Goal: Task Accomplishment & Management: Complete application form

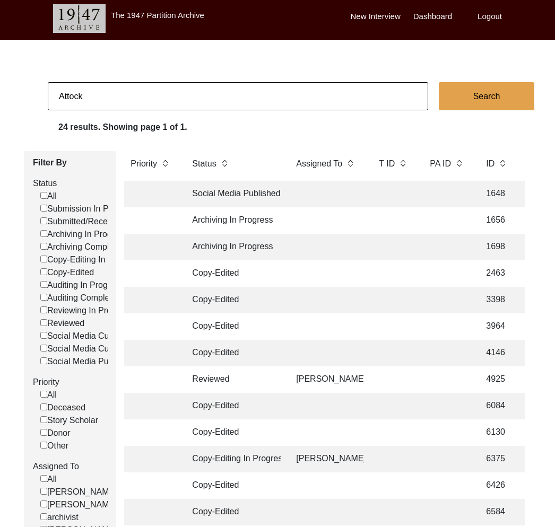
scroll to position [0, 1409]
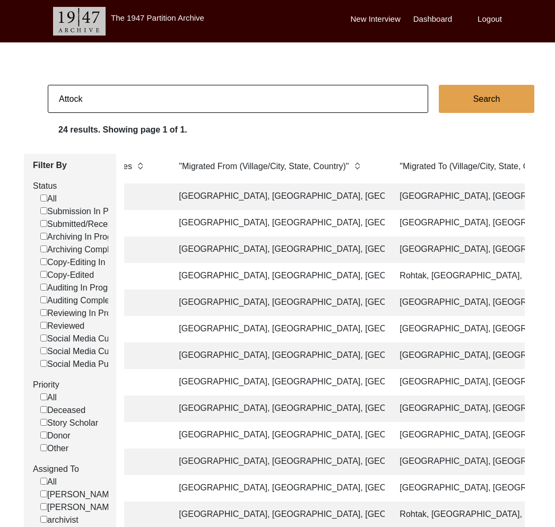
drag, startPoint x: 117, startPoint y: 115, endPoint x: 85, endPoint y: 107, distance: 32.8
click at [117, 120] on app-records-search "Attock Search 24 results. Showing page 1 of 1. Filter By Status All Submission …" at bounding box center [277, 467] width 555 height 765
click at [80, 106] on input "Attock" at bounding box center [238, 99] width 380 height 28
type input "11534"
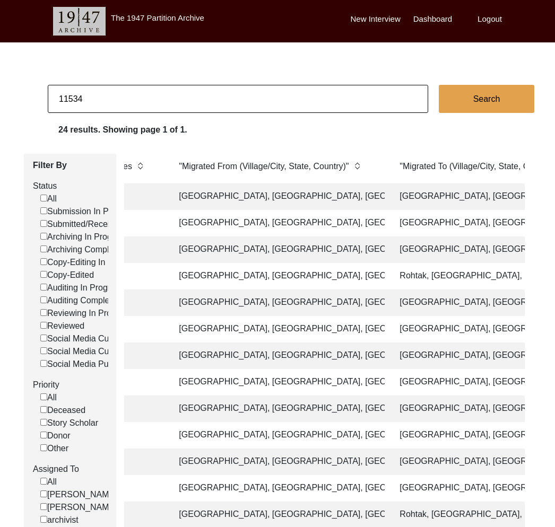
checkbox input "false"
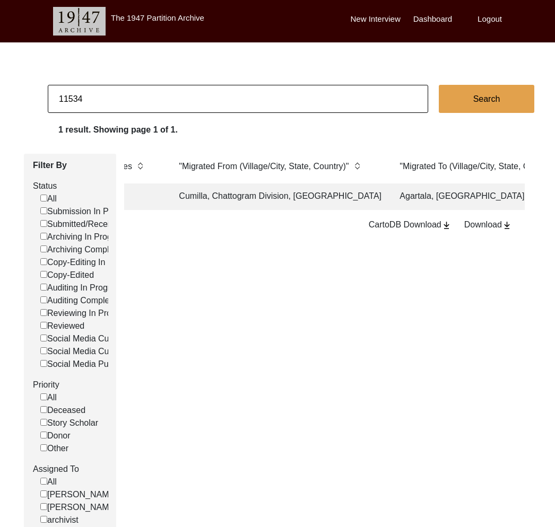
click at [259, 200] on td "Cumilla, Chattogram Division, Bangladesh" at bounding box center [278, 197] width 212 height 27
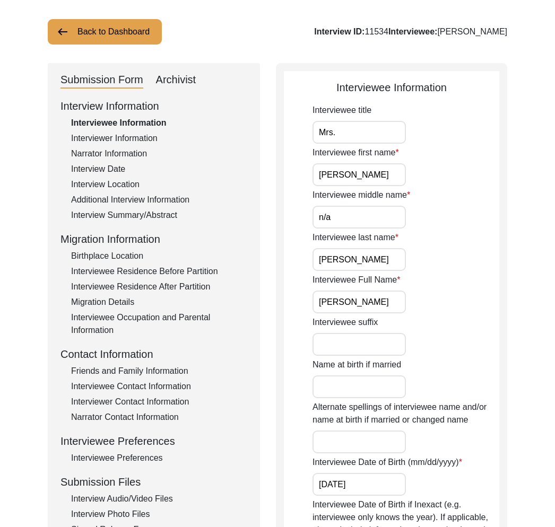
scroll to position [242, 0]
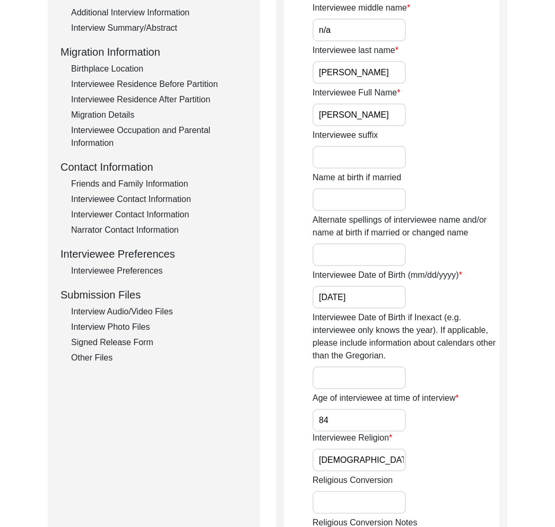
click at [162, 318] on div "Interview Information Interviewee Information Interviewer Information Narrator …" at bounding box center [153, 138] width 187 height 454
click at [156, 312] on div "Interview Audio/Video Files" at bounding box center [159, 312] width 176 height 13
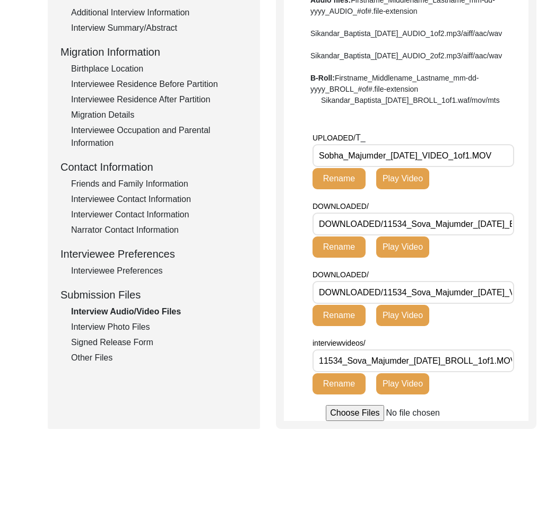
click at [358, 167] on input "Sobha_Majumder_05-07-2025_VIDEO_1of1.MOV" at bounding box center [414, 155] width 202 height 23
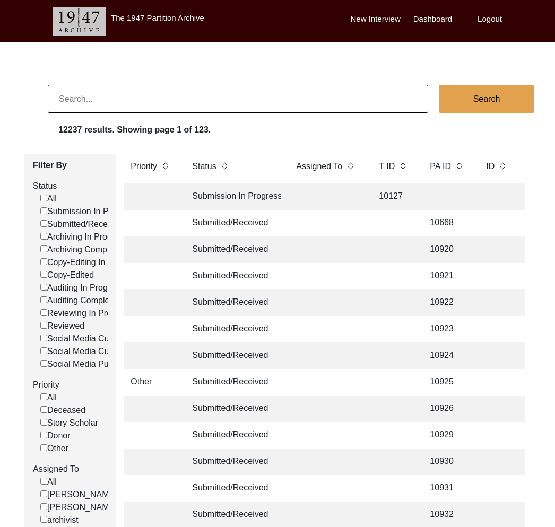
drag, startPoint x: 273, startPoint y: 131, endPoint x: 241, endPoint y: 104, distance: 41.4
click at [272, 131] on div "12237 results. Showing page 1 of 123." at bounding box center [306, 132] width 497 height 17
click at [233, 94] on input at bounding box center [238, 99] width 380 height 28
type input "13322"
checkbox input "false"
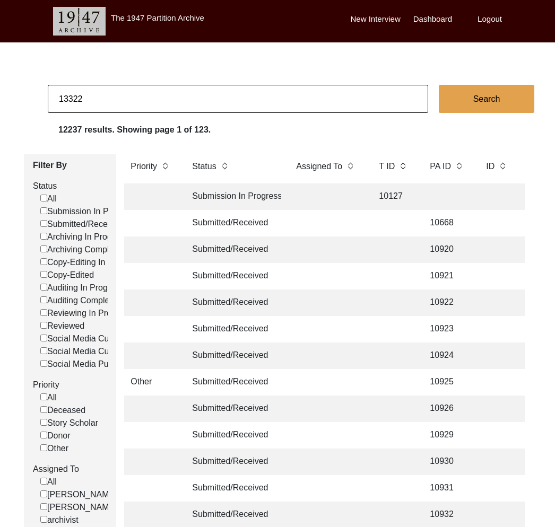
checkbox input "false"
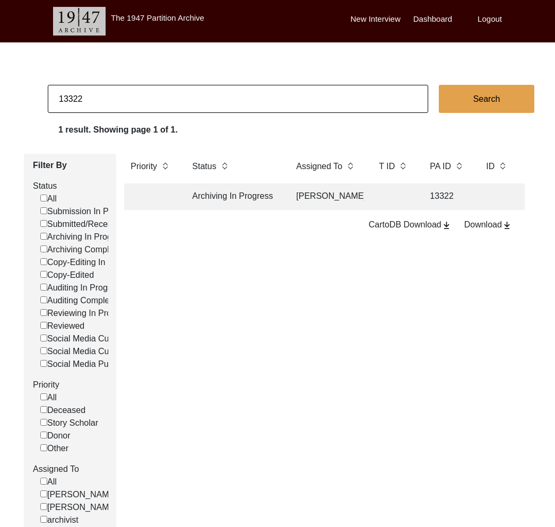
click at [296, 195] on td "[PERSON_NAME]" at bounding box center [327, 197] width 74 height 27
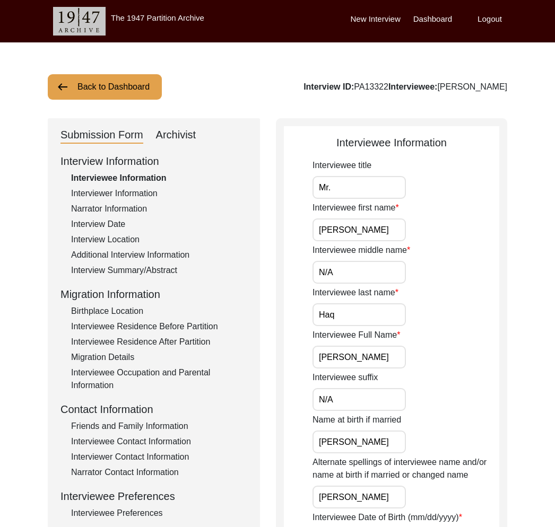
click at [109, 193] on div "Interviewer Information" at bounding box center [159, 193] width 176 height 13
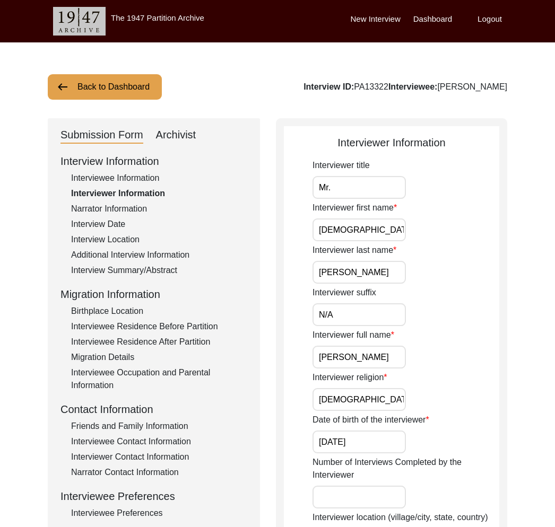
click at [114, 210] on div "Narrator Information" at bounding box center [159, 209] width 176 height 13
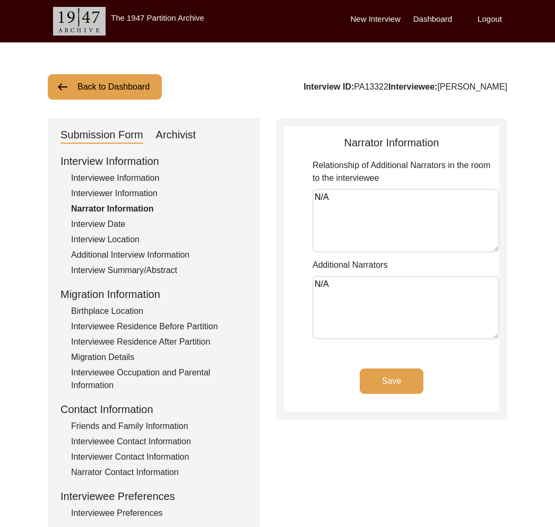
click at [116, 228] on div "Interview Date" at bounding box center [159, 224] width 176 height 13
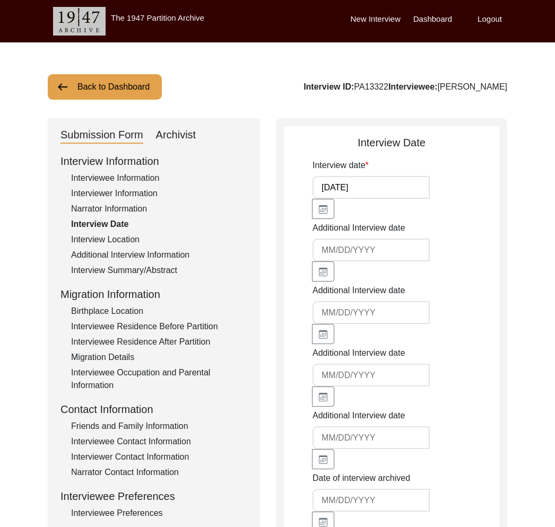
click at [127, 239] on div "Interview Location" at bounding box center [159, 239] width 176 height 13
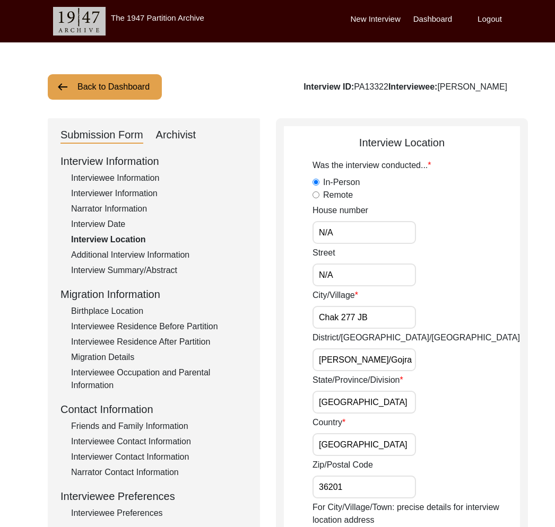
click at [152, 259] on div "Additional Interview Information" at bounding box center [159, 255] width 176 height 13
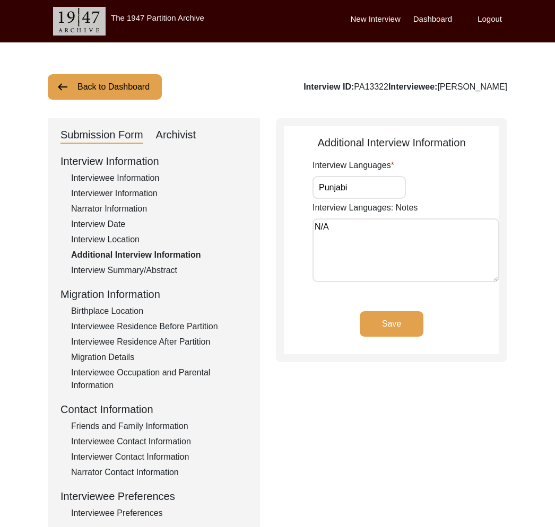
click at [151, 265] on div "Interview Summary/Abstract" at bounding box center [159, 270] width 176 height 13
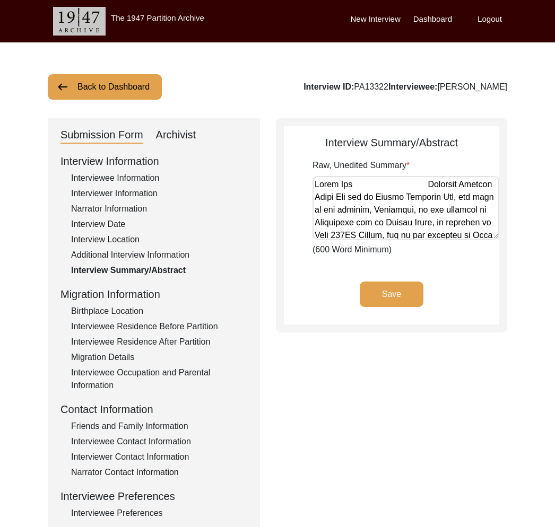
click at [129, 312] on div "Birthplace Location" at bounding box center [159, 311] width 176 height 13
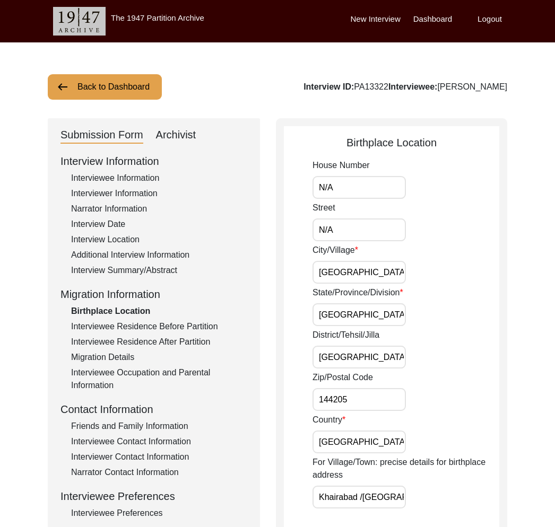
click at [137, 325] on div "Interviewee Residence Before Partition" at bounding box center [159, 326] width 176 height 13
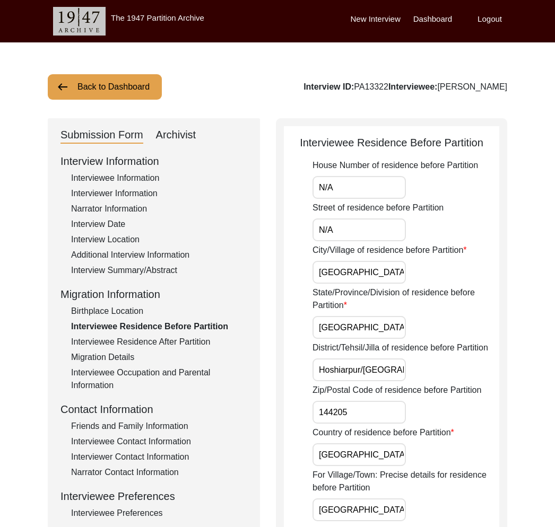
click at [141, 339] on div "Interviewee Residence After Partition" at bounding box center [159, 342] width 176 height 13
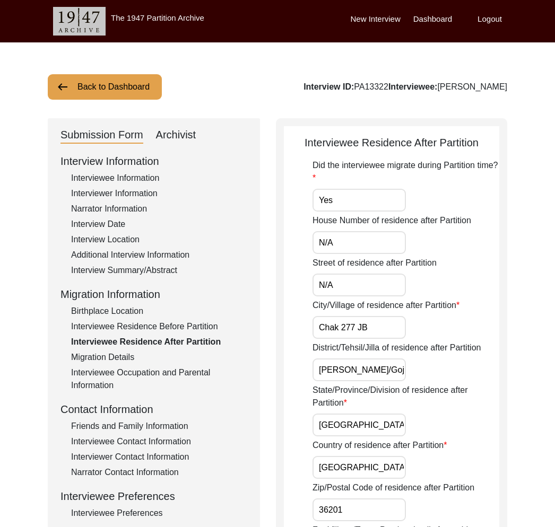
click at [141, 344] on div "Interviewee Residence After Partition" at bounding box center [159, 342] width 176 height 13
click at [132, 361] on div "Migration Details" at bounding box center [159, 357] width 176 height 13
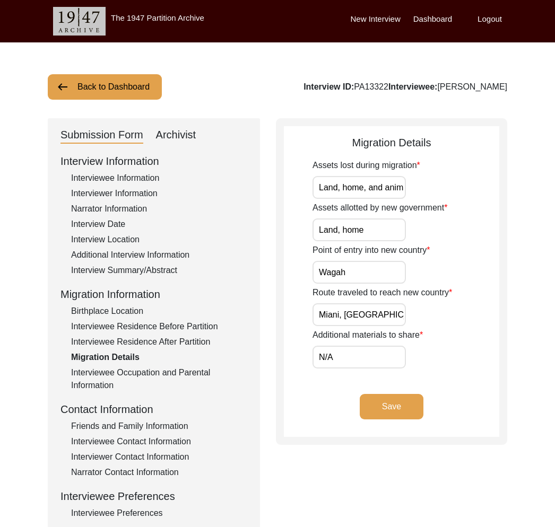
drag, startPoint x: 135, startPoint y: 371, endPoint x: 132, endPoint y: 386, distance: 14.6
click at [135, 372] on div "Interviewee Occupation and Parental Information" at bounding box center [159, 379] width 176 height 25
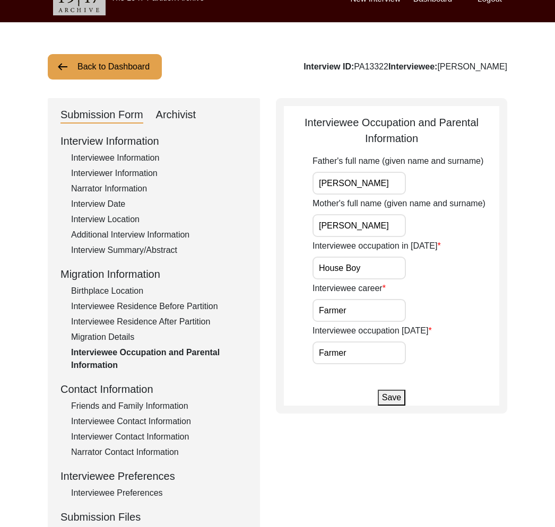
click at [136, 314] on div "Interview Information Interviewee Information Interviewer Information Narrator …" at bounding box center [153, 360] width 187 height 454
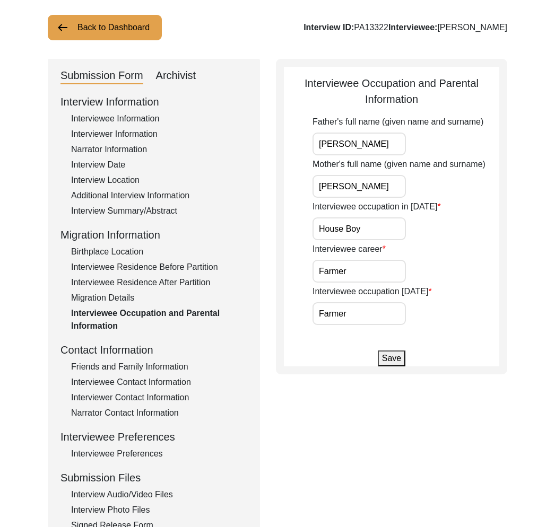
click at [148, 287] on div "Interviewee Residence After Partition" at bounding box center [159, 282] width 176 height 13
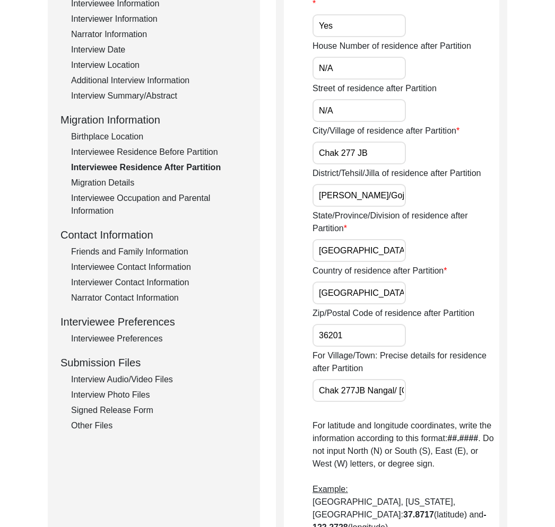
scroll to position [118, 0]
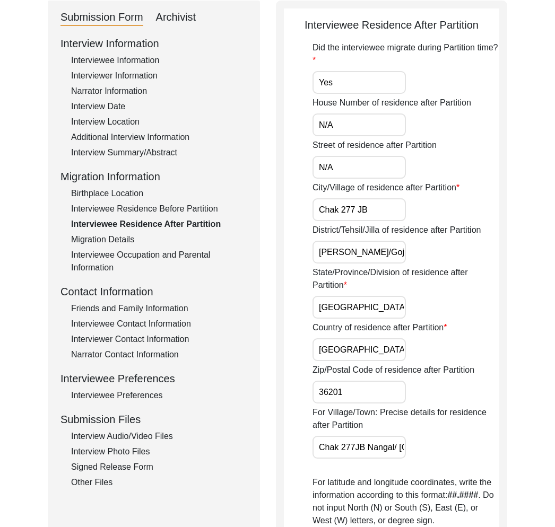
click at [132, 314] on div "Friends and Family Information" at bounding box center [159, 308] width 176 height 13
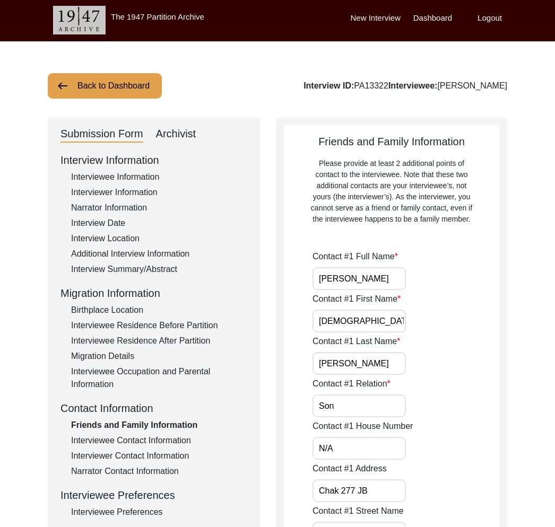
scroll to position [0, 0]
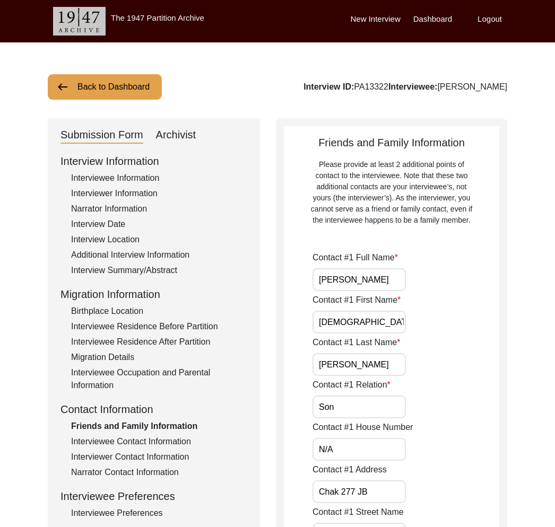
click at [396, 90] on div "Interview ID: PA13322 Interviewee: [PERSON_NAME]" at bounding box center [406, 87] width 204 height 13
copy div "PA13322"
click at [124, 440] on div "Interviewee Contact Information" at bounding box center [159, 442] width 176 height 13
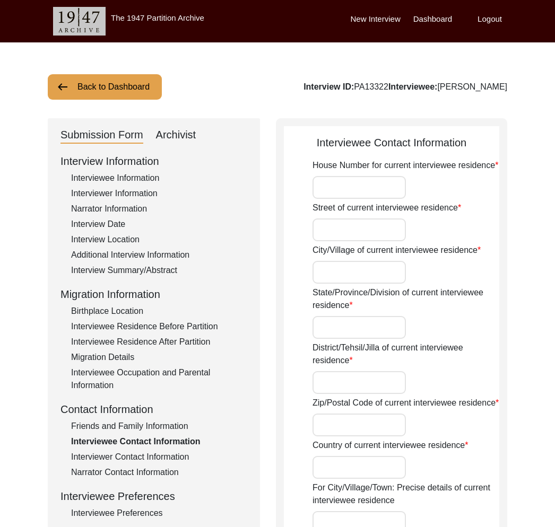
type input "N/A"
type input "Chak 277 JB"
type input "[GEOGRAPHIC_DATA]"
type input "[PERSON_NAME]/Gojra"
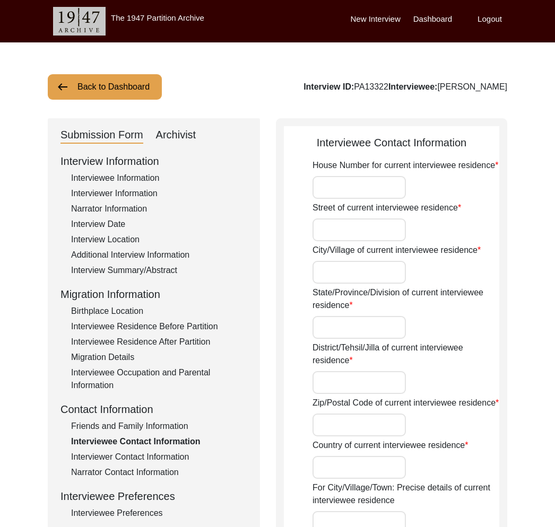
type input "36201"
type input "[GEOGRAPHIC_DATA]"
type input "Chak 277JB Nangal/ [GEOGRAPHIC_DATA]"
type input "Chak 277 JB, [GEOGRAPHIC_DATA], [GEOGRAPHIC_DATA]"
type input "31.3191"
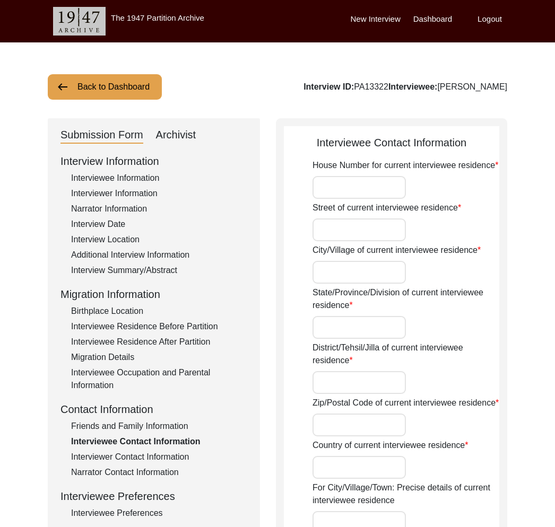
type input "72.7916"
type input "N/A"
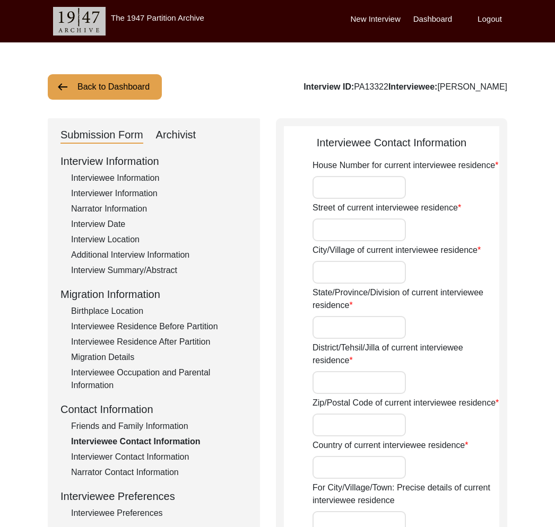
type input "N/A"
type textarea "N/A"
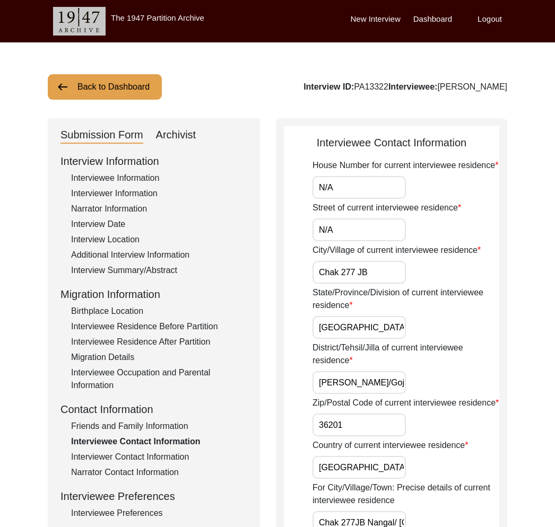
click at [138, 463] on div "Interviewer Contact Information" at bounding box center [159, 457] width 176 height 13
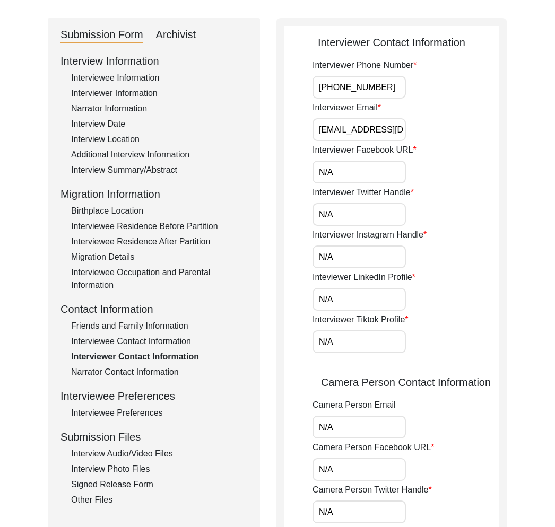
scroll to position [151, 0]
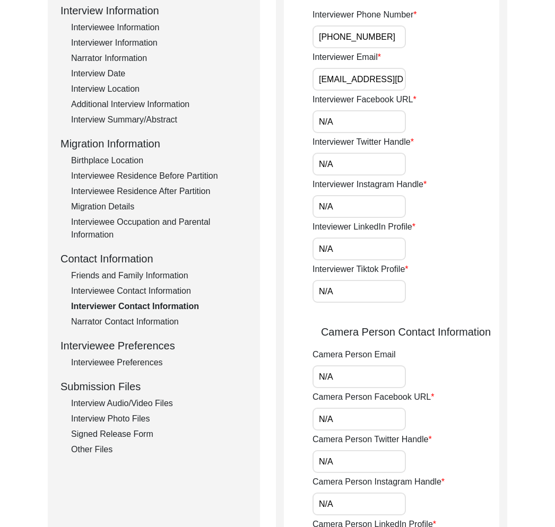
click at [145, 319] on div "Narrator Contact Information" at bounding box center [159, 322] width 176 height 13
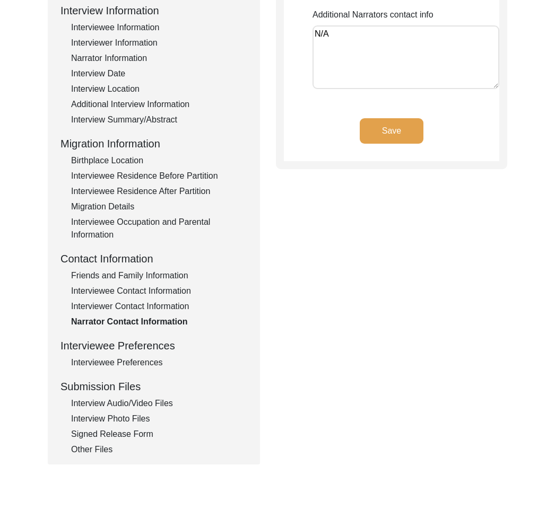
click at [152, 363] on div "Interviewee Preferences" at bounding box center [159, 363] width 176 height 13
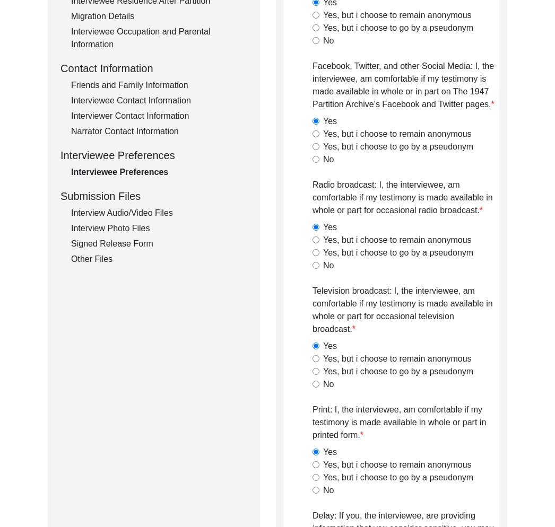
scroll to position [0, 0]
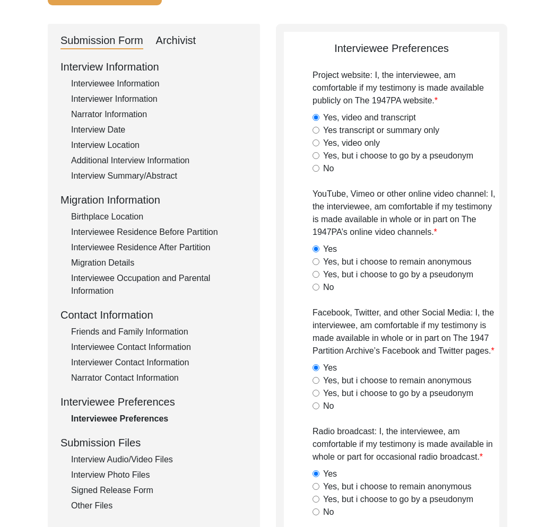
click at [125, 462] on div "Interview Audio/Video Files" at bounding box center [159, 460] width 176 height 13
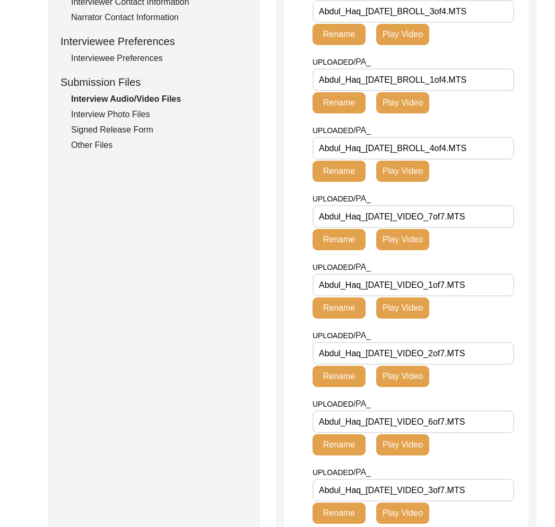
scroll to position [421, 0]
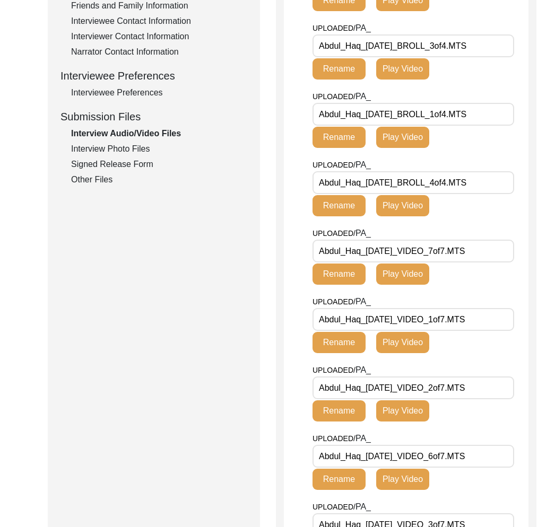
click at [125, 152] on div "Interview Photo Files" at bounding box center [159, 149] width 176 height 13
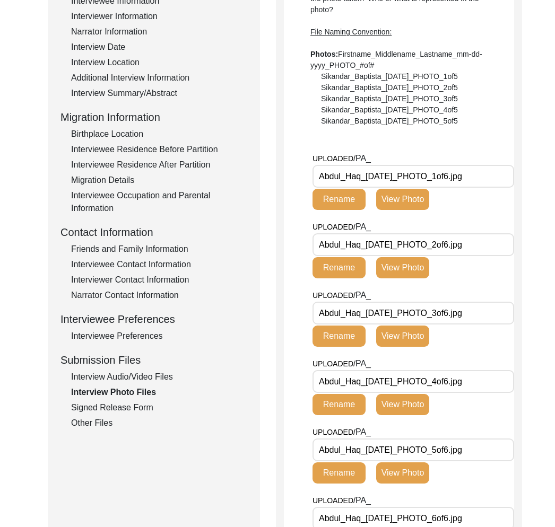
scroll to position [151, 0]
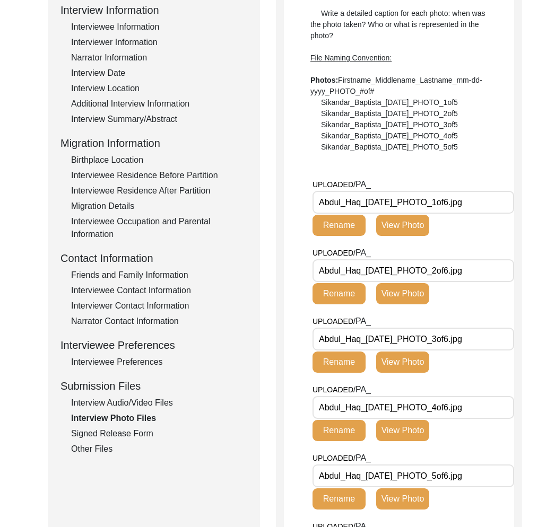
click at [403, 220] on button "View Photo" at bounding box center [402, 225] width 53 height 21
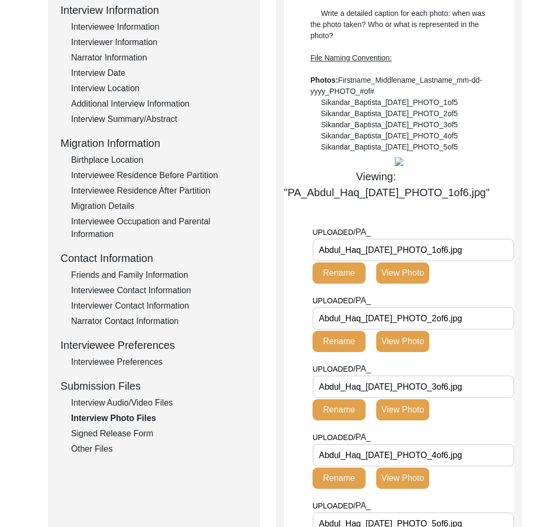
click at [138, 430] on div "Signed Release Form" at bounding box center [159, 434] width 176 height 13
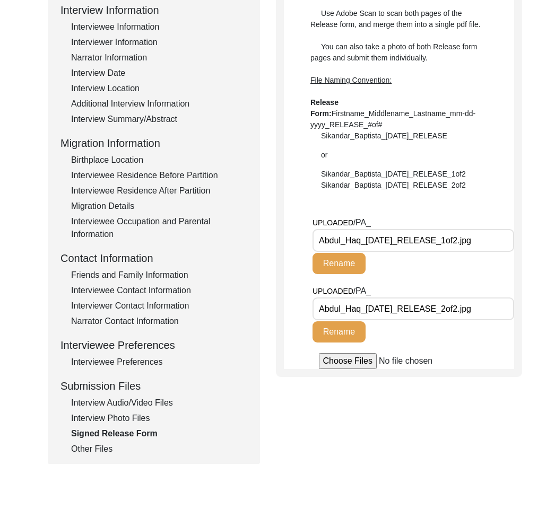
click at [105, 452] on div "Other Files" at bounding box center [159, 449] width 176 height 13
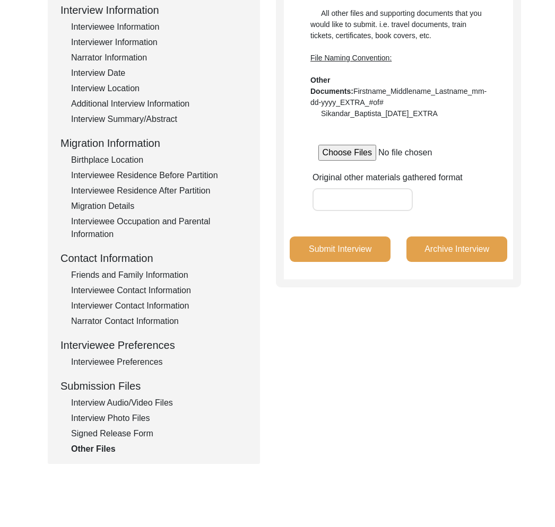
click at [115, 402] on div "Interview Audio/Video Files" at bounding box center [159, 403] width 176 height 13
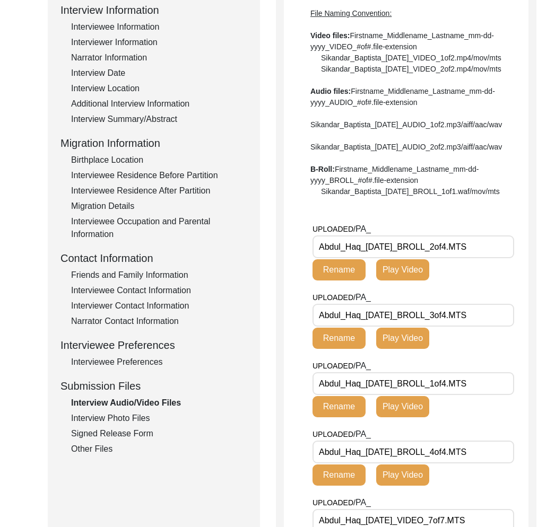
scroll to position [0, 0]
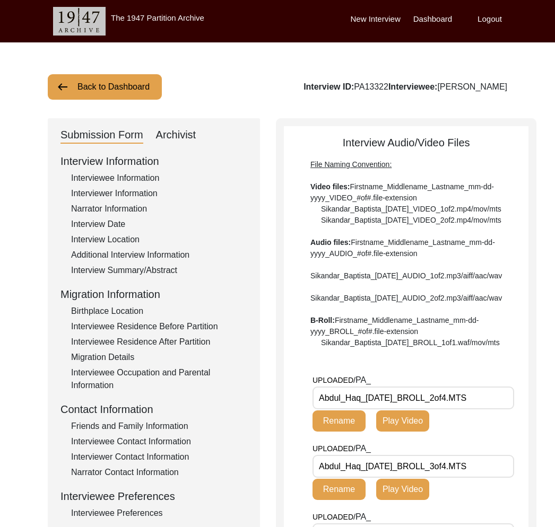
drag, startPoint x: 177, startPoint y: 129, endPoint x: 208, endPoint y: 149, distance: 37.2
click at [177, 129] on div "Archivist" at bounding box center [176, 135] width 40 height 17
select select "442"
select select "Archiving In Progress"
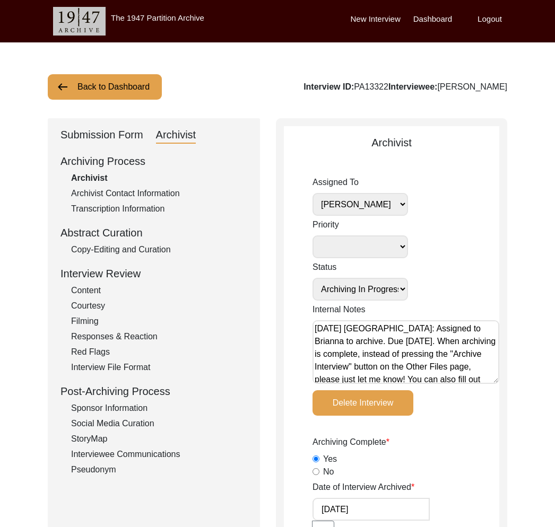
click at [144, 92] on button "Back to Dashboard" at bounding box center [105, 86] width 114 height 25
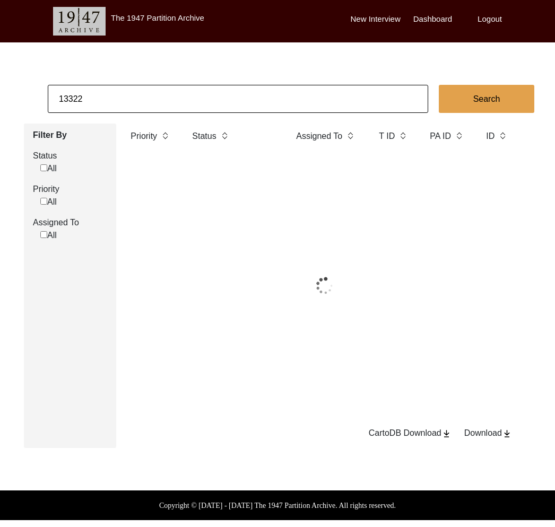
click at [154, 95] on input "13322" at bounding box center [238, 99] width 380 height 28
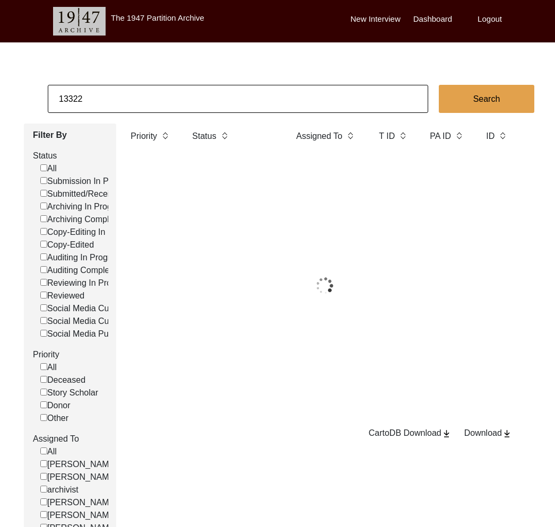
click at [154, 95] on input "13322" at bounding box center [238, 99] width 380 height 28
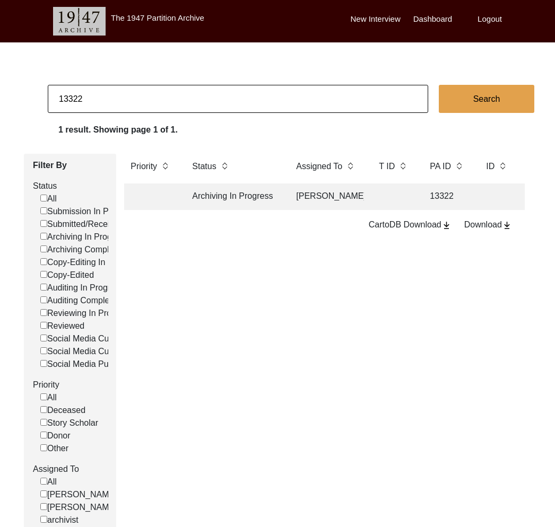
paste input "PA13294"
type input "PA13294"
checkbox input "false"
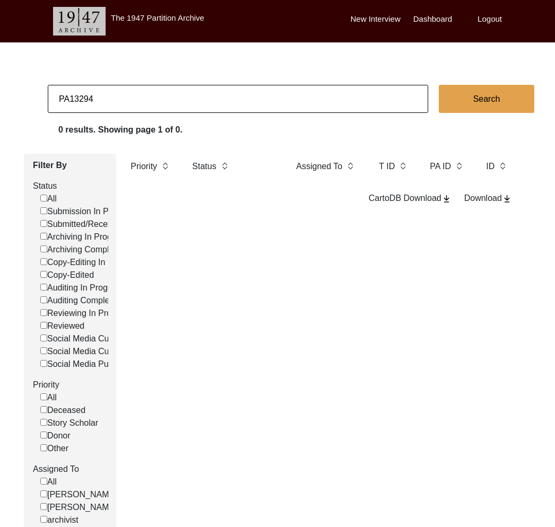
drag, startPoint x: 69, startPoint y: 101, endPoint x: 49, endPoint y: 101, distance: 19.6
click at [49, 101] on input "PA13294" at bounding box center [238, 99] width 380 height 28
type input "13294"
checkbox input "false"
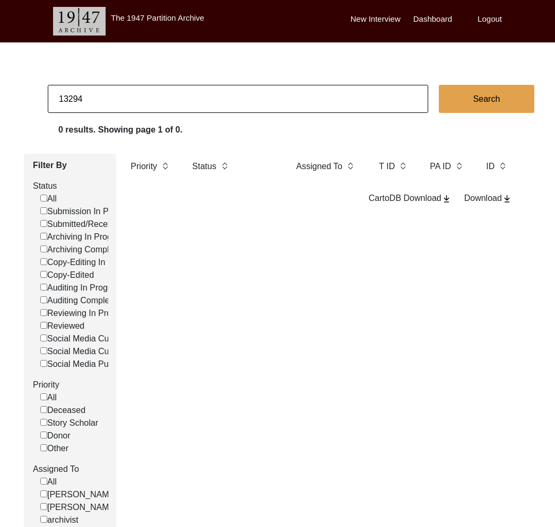
checkbox input "false"
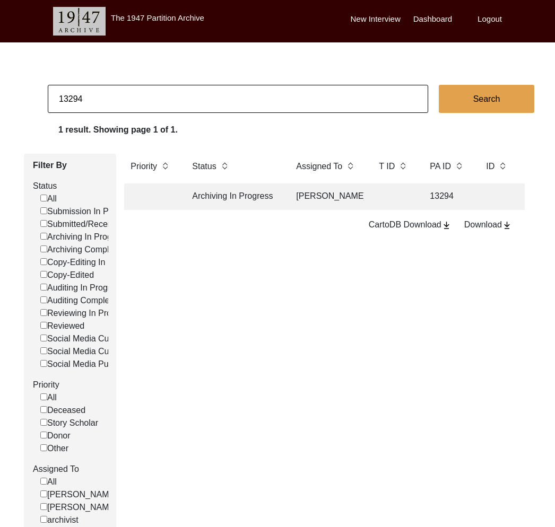
click at [333, 196] on td "[PERSON_NAME]" at bounding box center [327, 197] width 74 height 27
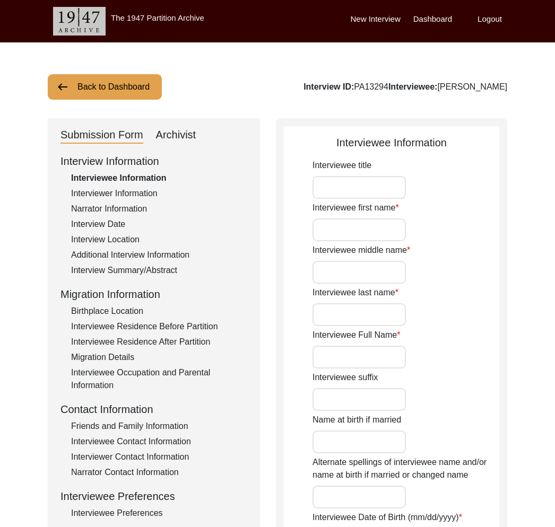
type input "Sardar"
type input "[PERSON_NAME]"
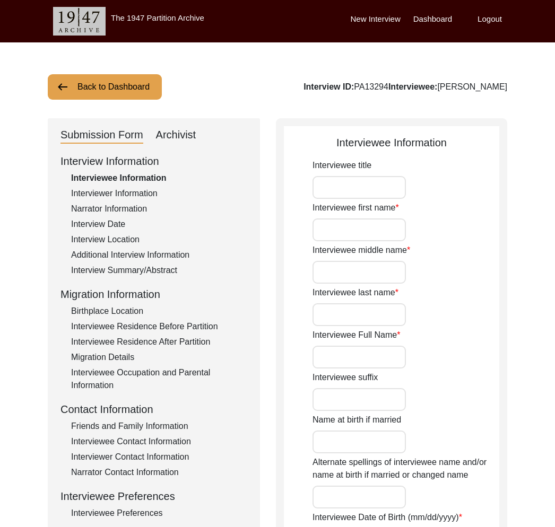
type input "N/A"
type input "[DATE]"
type input "94"
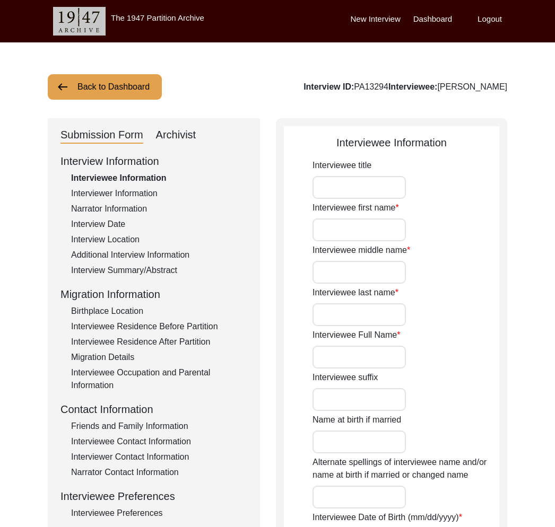
type input "[DEMOGRAPHIC_DATA]"
type input "N/A"
type textarea "N/A"
type input "Punjabi"
type input "Gurmukhi"
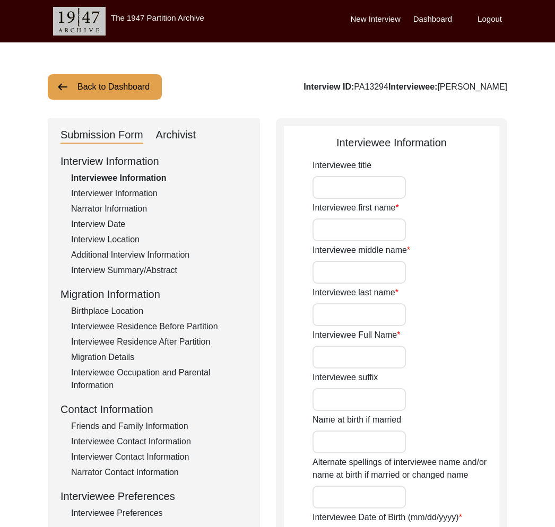
type input "[DEMOGRAPHIC_DATA]"
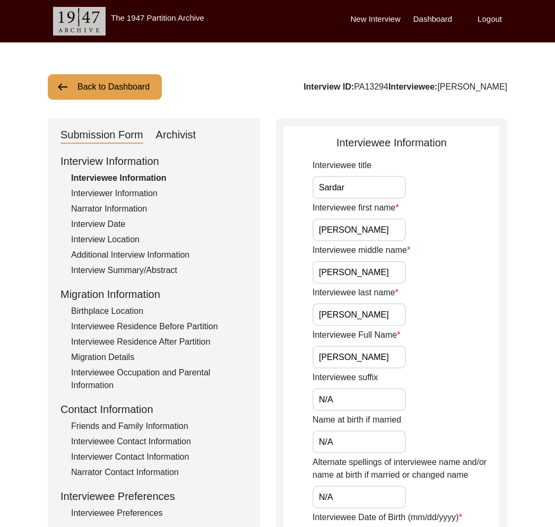
click at [124, 194] on div "Interviewer Information" at bounding box center [159, 193] width 176 height 13
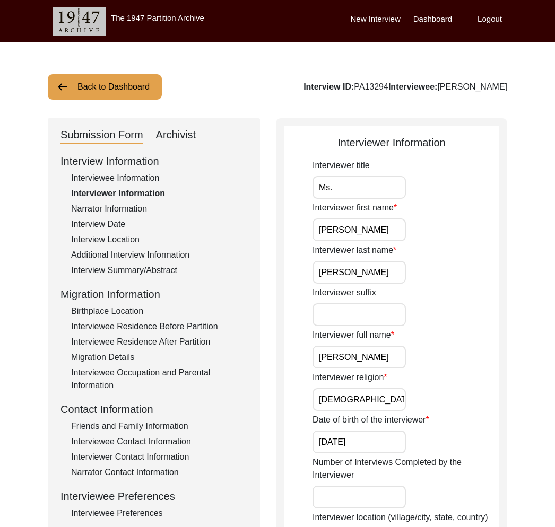
click at [345, 357] on input "[PERSON_NAME]" at bounding box center [359, 357] width 93 height 23
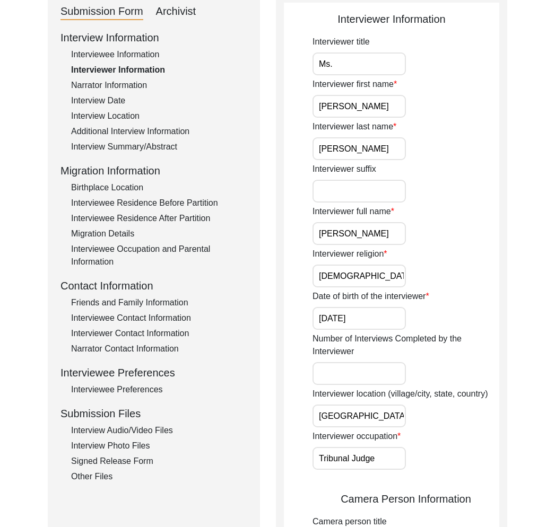
scroll to position [189, 0]
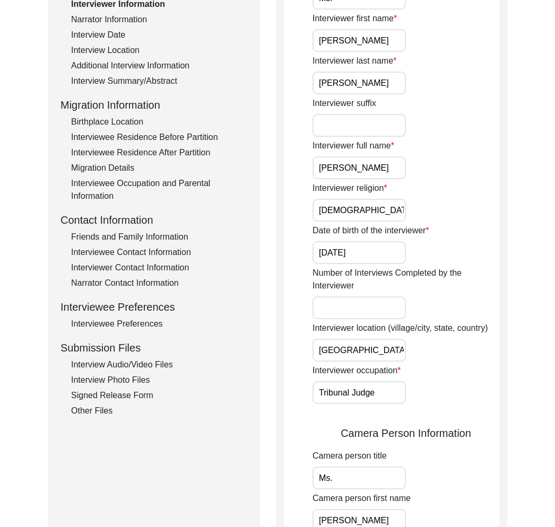
click at [119, 363] on div "Interview Audio/Video Files" at bounding box center [159, 365] width 176 height 13
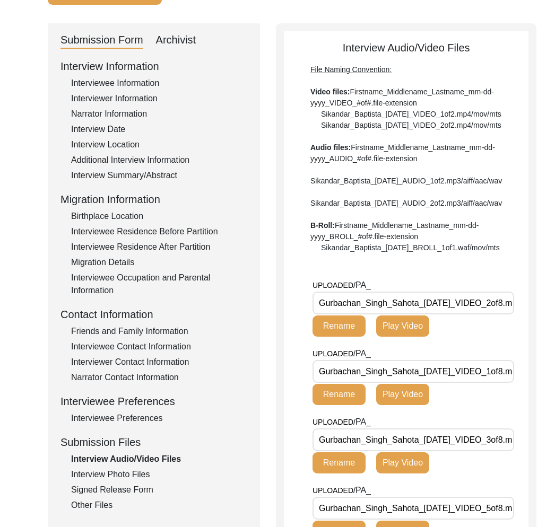
scroll to position [138, 0]
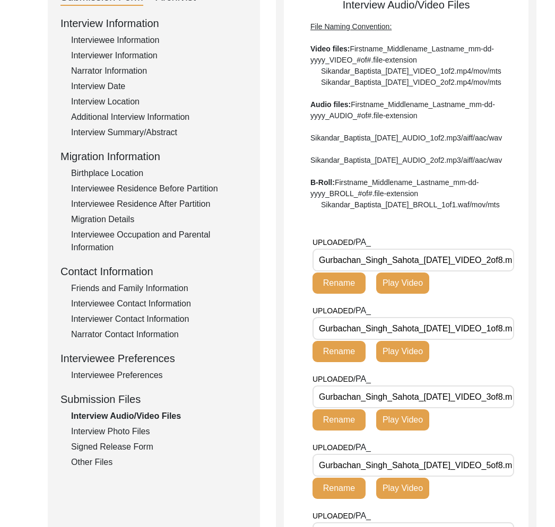
click at [133, 432] on div "Interview Photo Files" at bounding box center [159, 432] width 176 height 13
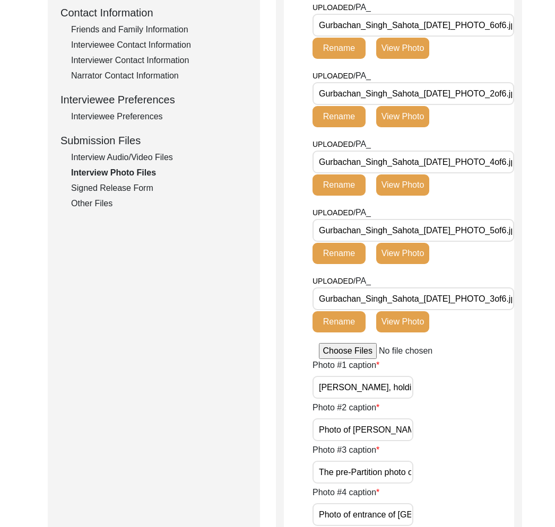
scroll to position [337, 0]
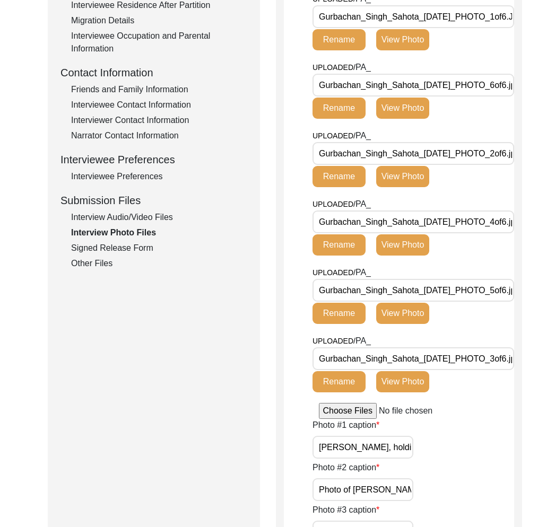
click at [107, 242] on div "Signed Release Form" at bounding box center [159, 248] width 176 height 13
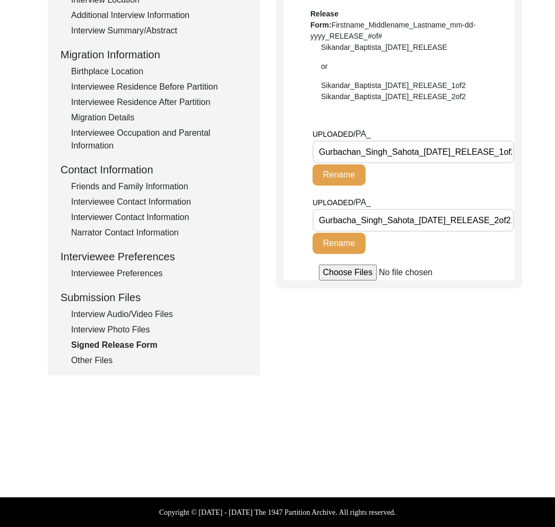
click at [105, 362] on div "Other Files" at bounding box center [159, 360] width 176 height 13
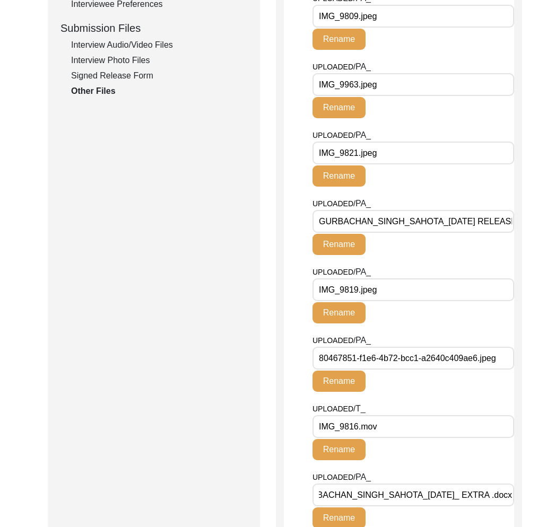
scroll to position [51, 0]
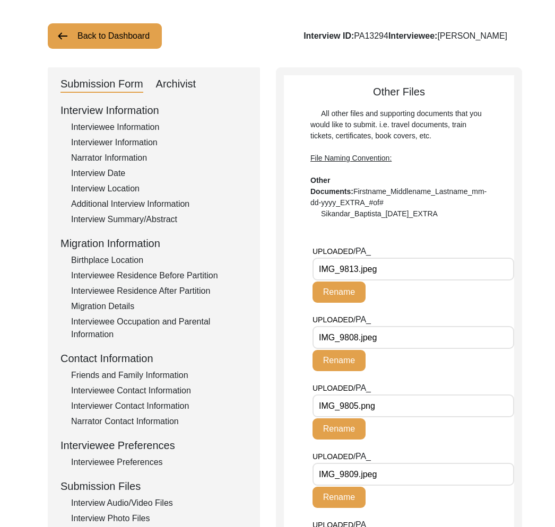
click at [187, 91] on div "Archivist" at bounding box center [176, 84] width 40 height 17
select select "442"
select select "Archiving In Progress"
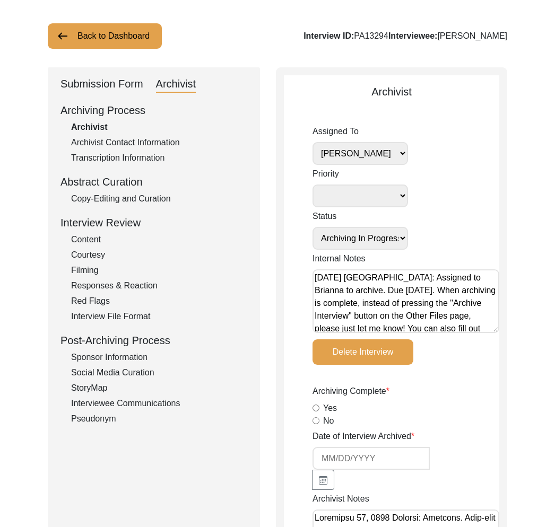
scroll to position [106, 0]
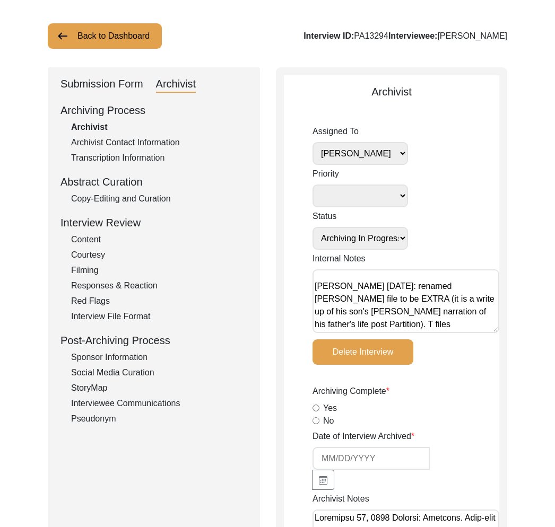
click at [105, 86] on div "Submission Form" at bounding box center [101, 84] width 83 height 17
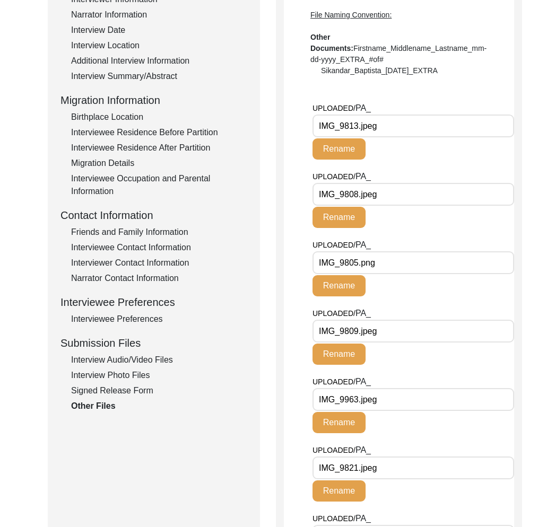
scroll to position [0, 0]
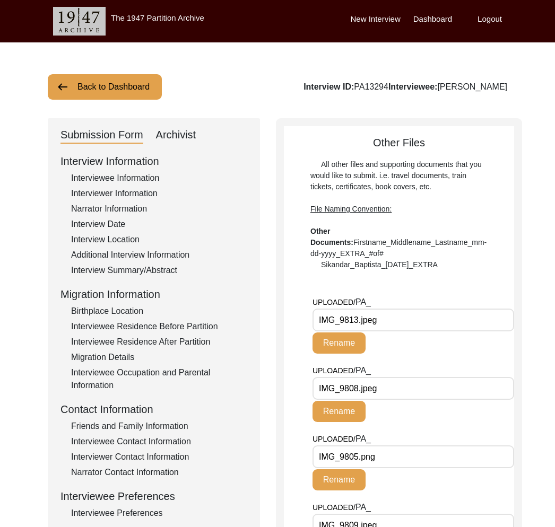
click at [180, 132] on div "Archivist" at bounding box center [176, 135] width 40 height 17
select select "442"
select select "Archiving In Progress"
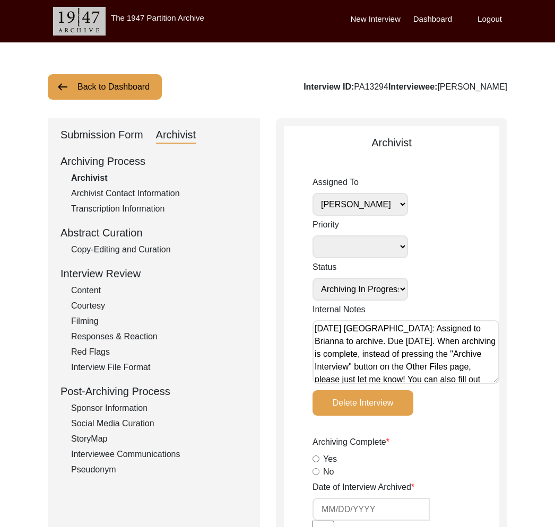
click at [317, 330] on textarea "[DATE] [GEOGRAPHIC_DATA]: Assigned to Brianna to archive. Due [DATE]. When arch…" at bounding box center [406, 352] width 187 height 64
click at [328, 325] on textarea "[DATE] [GEOGRAPHIC_DATA]: Assigned to Brianna to archive. Due [DATE]. When arch…" at bounding box center [406, 352] width 187 height 64
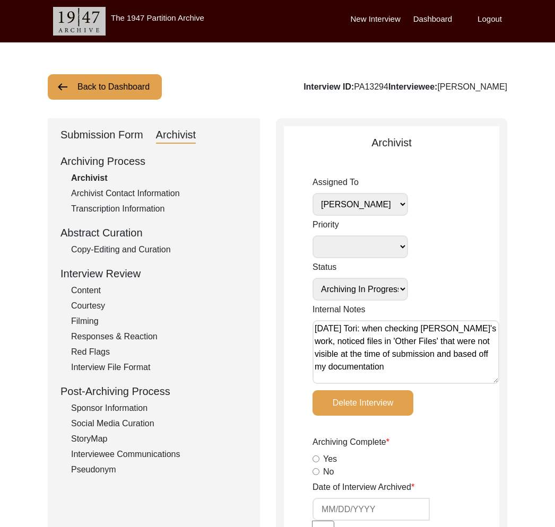
click at [323, 367] on textarea "[DATE] Tori: when checking [PERSON_NAME]'s work, noticed files in 'Other Files'…" at bounding box center [406, 352] width 187 height 64
click at [441, 368] on textarea "[DATE] Tori: when checking [PERSON_NAME]'s work, noticed files in 'Other Files'…" at bounding box center [406, 352] width 187 height 64
click at [404, 344] on textarea "[DATE] Tori: when checking [PERSON_NAME]'s work, noticed files in 'Other Files'…" at bounding box center [406, 352] width 187 height 64
click at [393, 377] on textarea "[DATE] Tori: when checking [PERSON_NAME]'s work, noticed there are many files i…" at bounding box center [406, 352] width 187 height 64
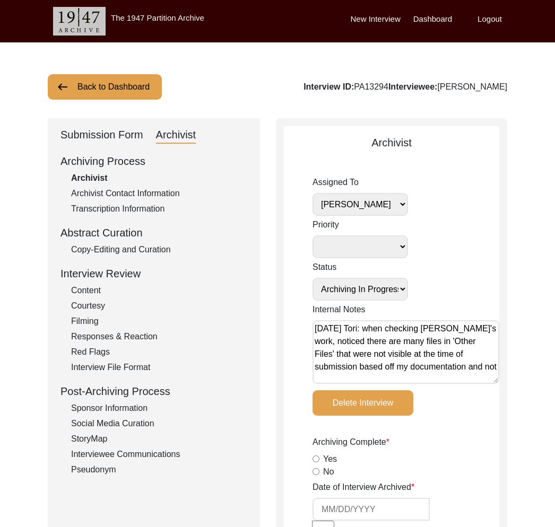
click at [332, 380] on textarea "[DATE] Tori: when checking [PERSON_NAME]'s work, noticed there are many files i…" at bounding box center [406, 352] width 187 height 64
click at [327, 380] on textarea "[DATE] Tori: when checking [PERSON_NAME]'s work, noticed there are many files i…" at bounding box center [406, 352] width 187 height 64
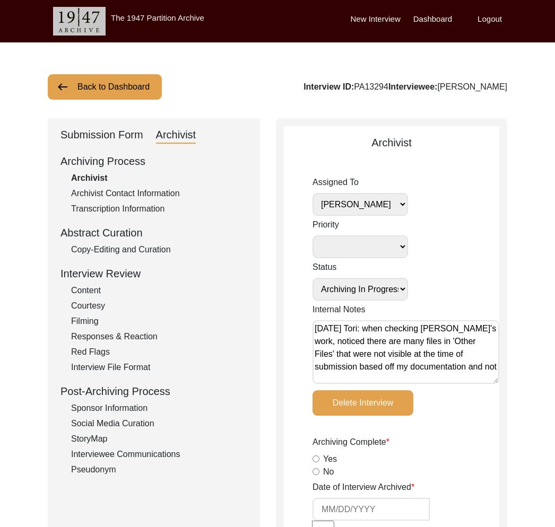
scroll to position [10, 0]
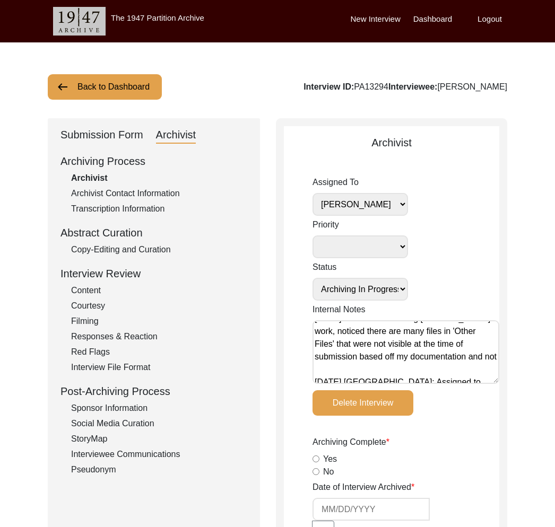
drag, startPoint x: 332, startPoint y: 380, endPoint x: 309, endPoint y: 371, distance: 24.7
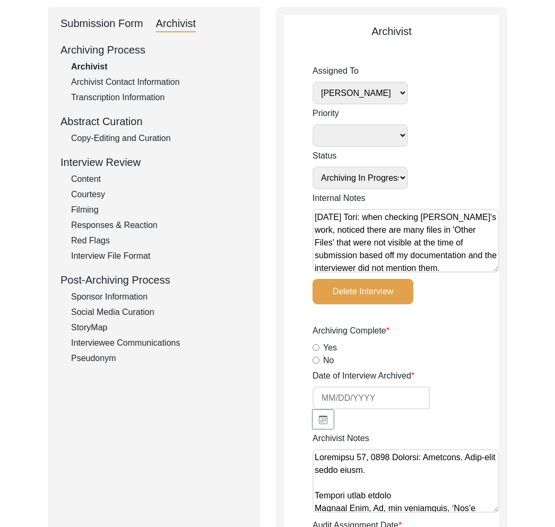
scroll to position [114, 0]
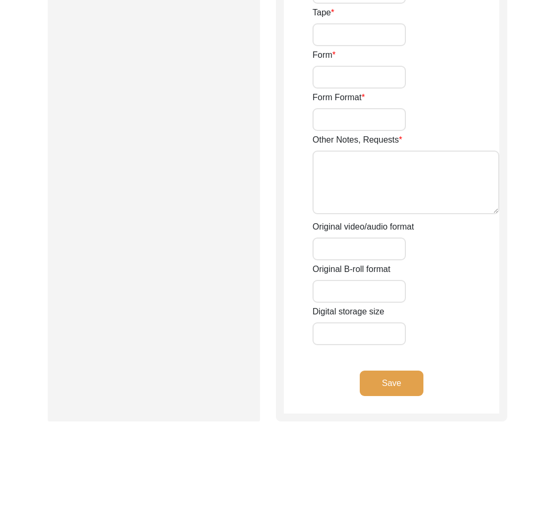
type textarea "[DATE] Tori: when checking [PERSON_NAME]'s work, noticed there are many files i…"
click at [414, 378] on button "Save" at bounding box center [392, 383] width 64 height 25
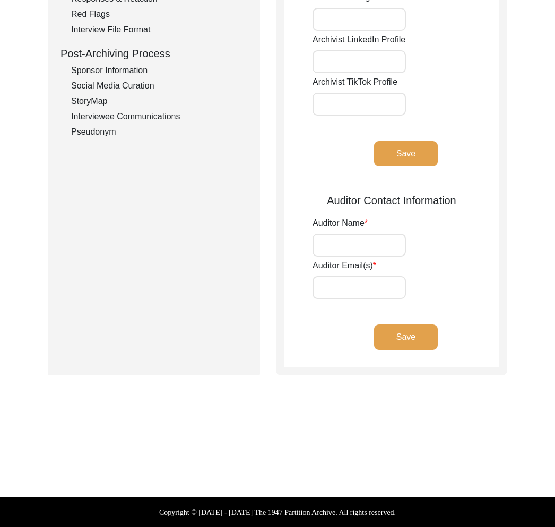
type input "[PERSON_NAME]"
type input "[EMAIL_ADDRESS][DOMAIN_NAME]"
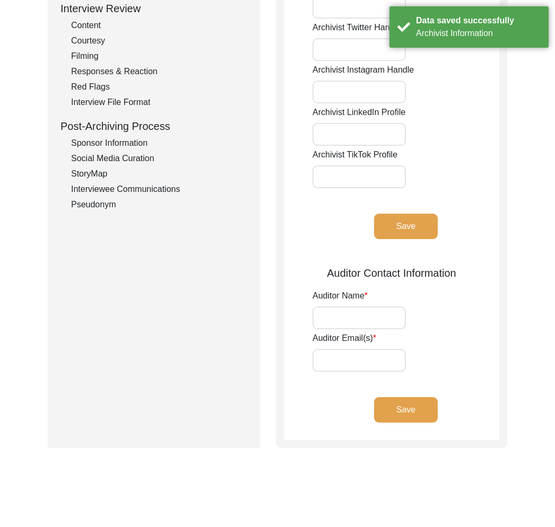
scroll to position [0, 0]
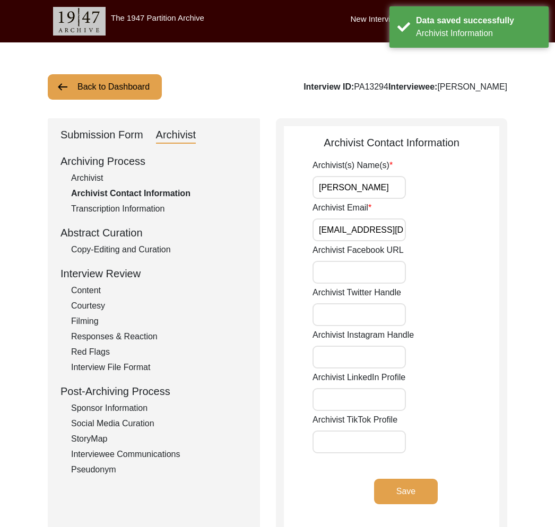
click at [118, 129] on div "Submission Form" at bounding box center [101, 135] width 83 height 17
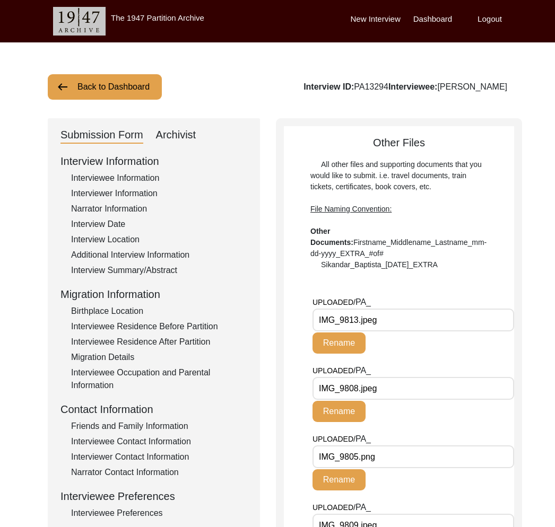
click at [362, 334] on button "Rename" at bounding box center [339, 343] width 53 height 21
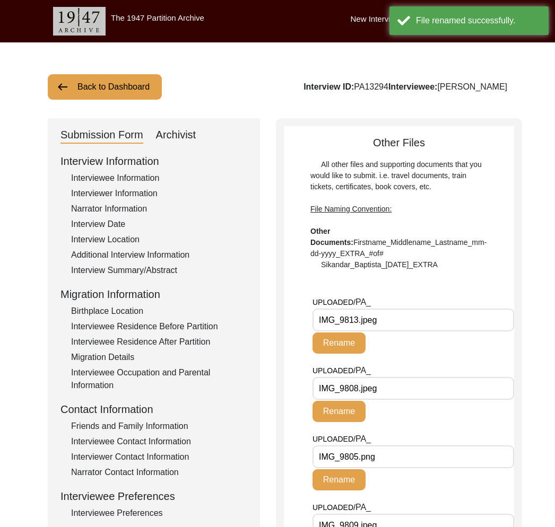
click at [360, 322] on input "IMG_9813.jpeg" at bounding box center [414, 320] width 202 height 23
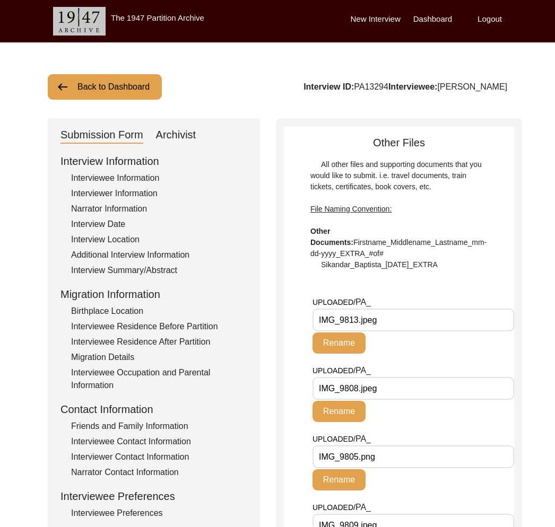
click at [360, 89] on div "Interview ID: PA13294 Interviewee: [PERSON_NAME]" at bounding box center [406, 87] width 204 height 13
copy div "PA13294"
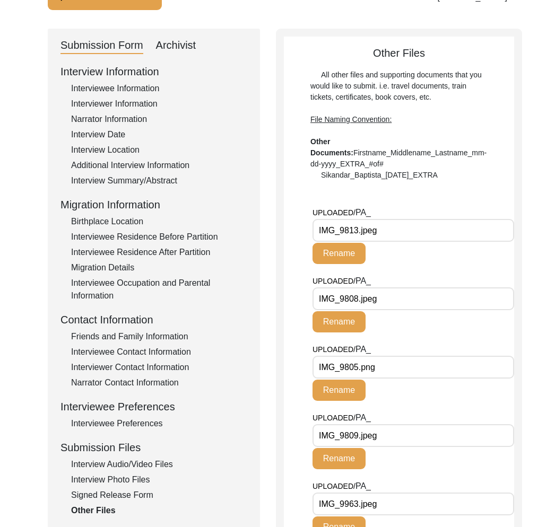
scroll to position [97, 0]
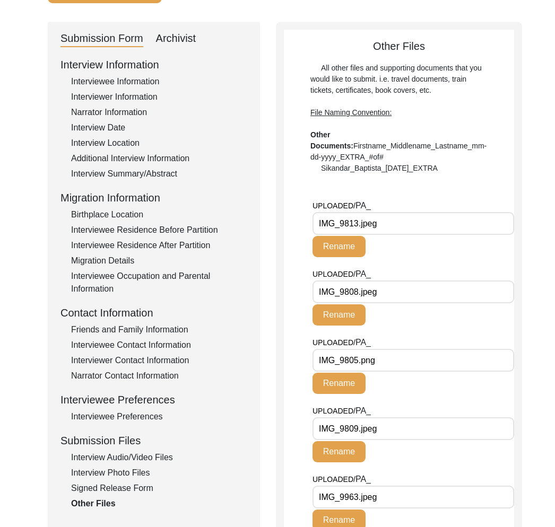
click at [368, 287] on input "IMG_9808.jpeg" at bounding box center [414, 292] width 202 height 23
click at [401, 364] on input "IMG_9805.png" at bounding box center [414, 360] width 202 height 23
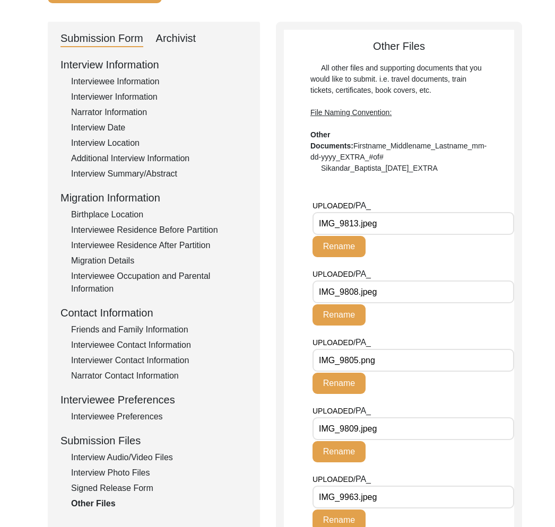
click at [401, 364] on input "IMG_9805.png" at bounding box center [414, 360] width 202 height 23
click at [357, 430] on input "IMG_9809.jpeg" at bounding box center [414, 429] width 202 height 23
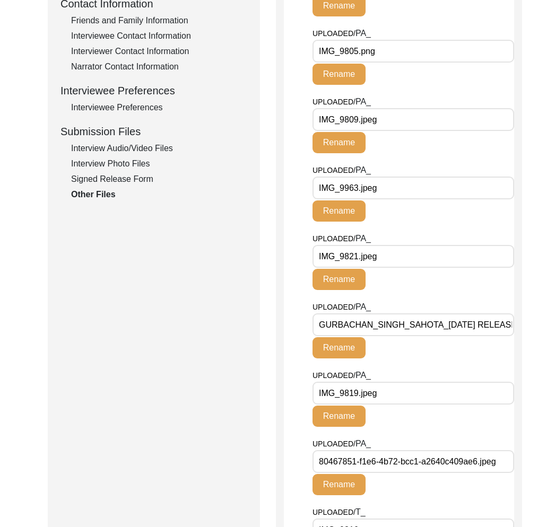
scroll to position [405, 0]
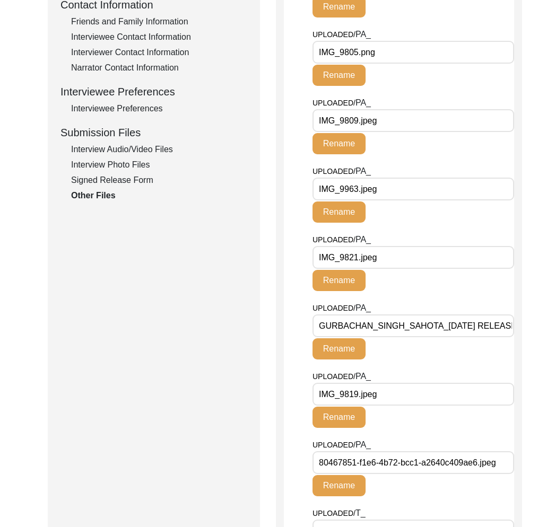
click at [350, 189] on input "IMG_9963.jpeg" at bounding box center [414, 189] width 202 height 23
click at [362, 260] on input "IMG_9821.jpeg" at bounding box center [414, 257] width 202 height 23
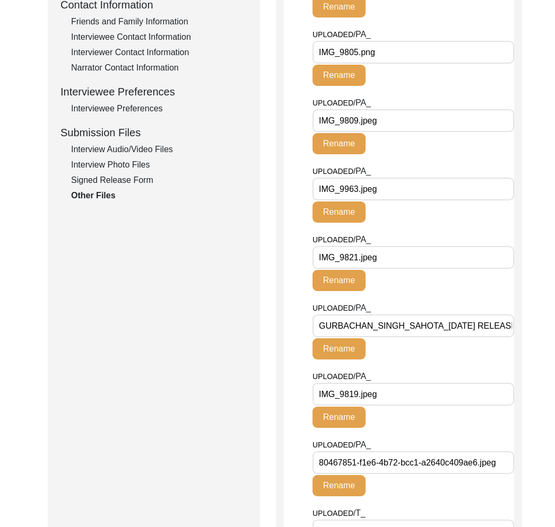
click at [362, 260] on input "IMG_9821.jpeg" at bounding box center [414, 257] width 202 height 23
click at [395, 323] on 2\ "GURBACHAN_SINGH_SAHOTA_[DATE] RELEASE 2.pdf" at bounding box center [414, 326] width 202 height 23
click at [370, 389] on input "IMG_9819.jpeg" at bounding box center [414, 394] width 202 height 23
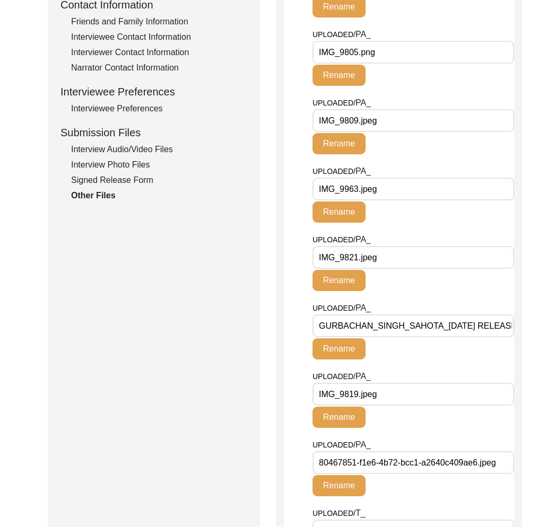
click at [370, 389] on input "IMG_9819.jpeg" at bounding box center [414, 394] width 202 height 23
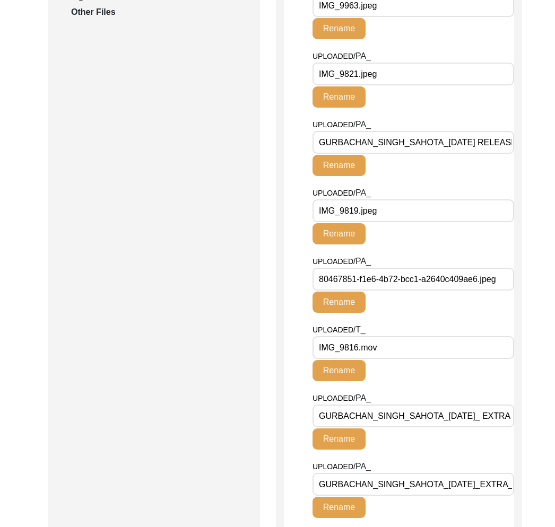
scroll to position [622, 0]
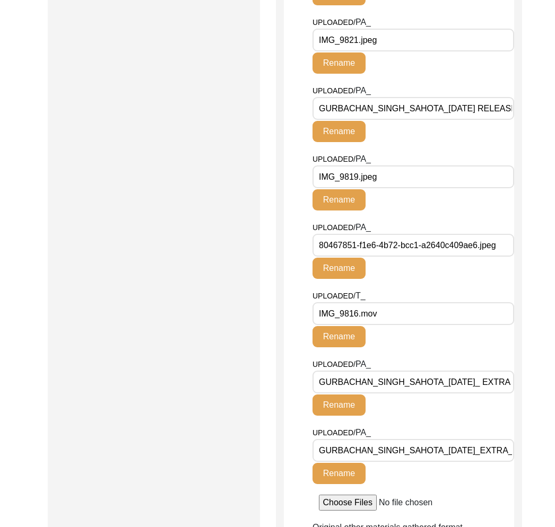
click at [426, 249] on input "80467851-f1e6-4b72-bcc1-a2640c409ae6.jpeg" at bounding box center [414, 245] width 202 height 23
click at [387, 315] on input "IMG_9816.mov" at bounding box center [414, 313] width 202 height 23
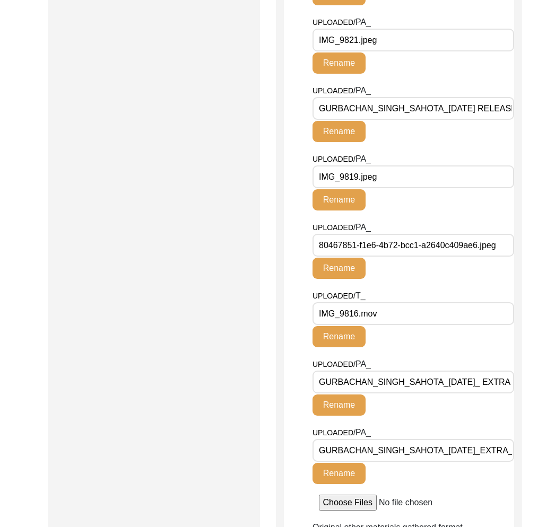
click at [387, 315] on input "IMG_9816.mov" at bounding box center [414, 313] width 202 height 23
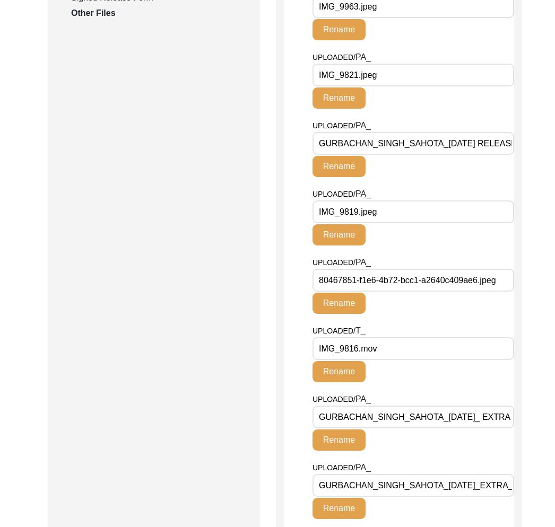
click at [398, 421] on \ "GURBACHAN_SINGH_SAHOTA_[DATE]_ EXTRA .docx" at bounding box center [414, 417] width 202 height 23
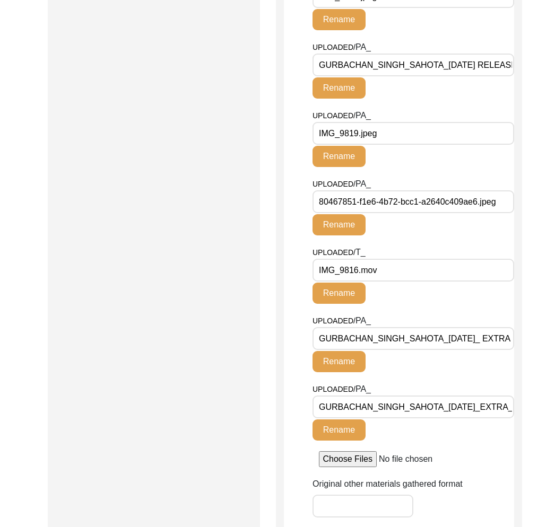
scroll to position [885, 0]
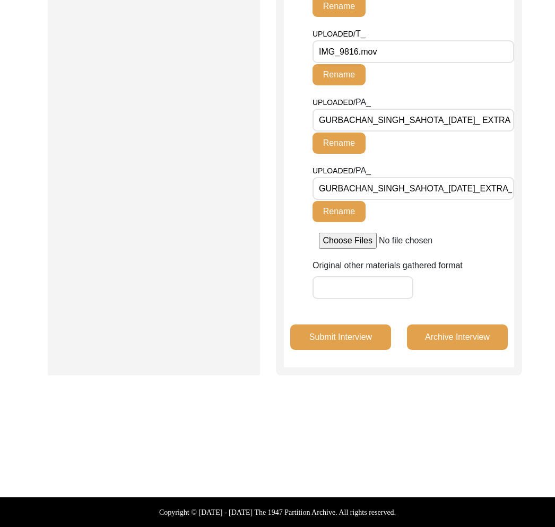
click at [432, 190] on \ "GURBACHAN_SINGH_SAHOTA_[DATE]_EXTRA_NARRATOR_MANJIT_KAUR .docx" at bounding box center [414, 188] width 202 height 23
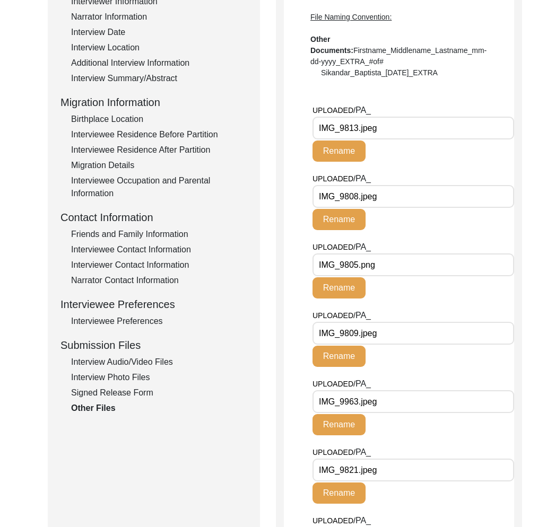
scroll to position [155, 0]
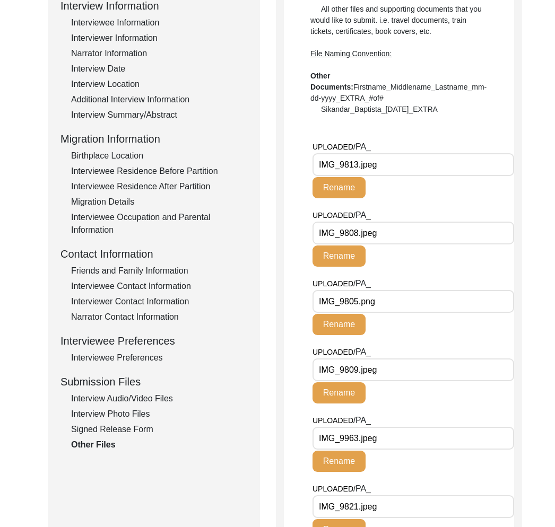
click at [355, 161] on input "IMG_9813.jpeg" at bounding box center [414, 164] width 202 height 23
click at [405, 237] on input "IMG_9808.jpeg" at bounding box center [414, 233] width 202 height 23
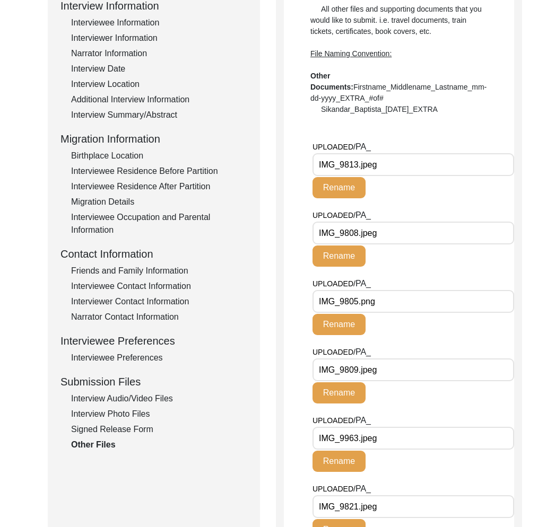
click at [405, 237] on input "IMG_9808.jpeg" at bounding box center [414, 233] width 202 height 23
click at [352, 298] on input "IMG_9805.png" at bounding box center [414, 301] width 202 height 23
click at [376, 371] on input "IMG_9809.jpeg" at bounding box center [414, 370] width 202 height 23
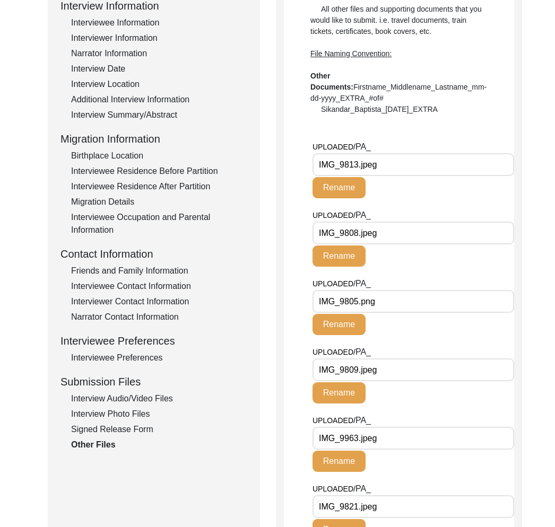
click at [376, 371] on input "IMG_9809.jpeg" at bounding box center [414, 370] width 202 height 23
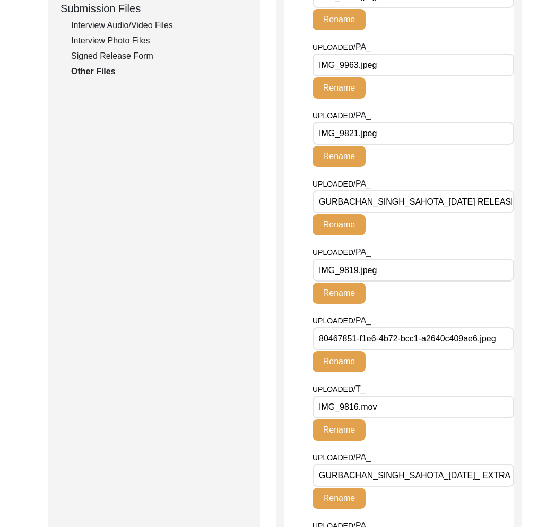
scroll to position [443, 0]
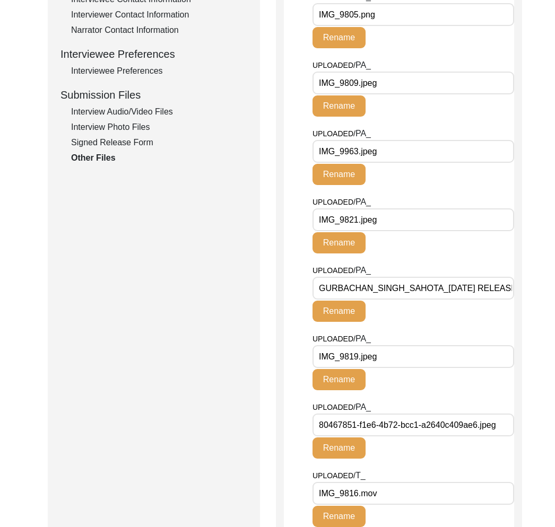
click at [382, 155] on input "IMG_9963.jpeg" at bounding box center [414, 151] width 202 height 23
click at [383, 155] on input "IMG_9963.jpeg" at bounding box center [414, 151] width 202 height 23
click at [354, 218] on input "IMG_9821.jpeg" at bounding box center [414, 220] width 202 height 23
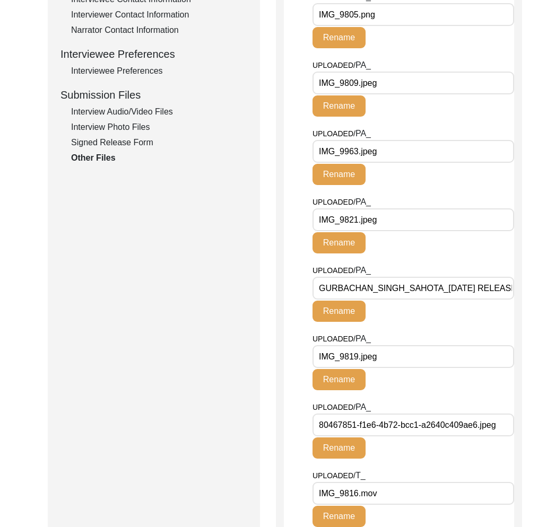
click at [354, 218] on input "IMG_9821.jpeg" at bounding box center [414, 220] width 202 height 23
click at [384, 289] on 2\ "GURBACHAN_SINGH_SAHOTA_[DATE] RELEASE 2.pdf" at bounding box center [414, 288] width 202 height 23
click at [428, 360] on input "IMG_9819.jpeg" at bounding box center [414, 356] width 202 height 23
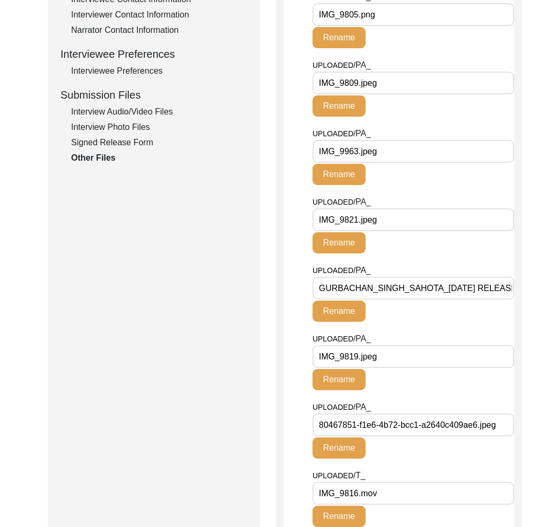
click at [428, 360] on input "IMG_9819.jpeg" at bounding box center [414, 356] width 202 height 23
click at [406, 424] on input "80467851-f1e6-4b72-bcc1-a2640c409ae6.jpeg" at bounding box center [414, 425] width 202 height 23
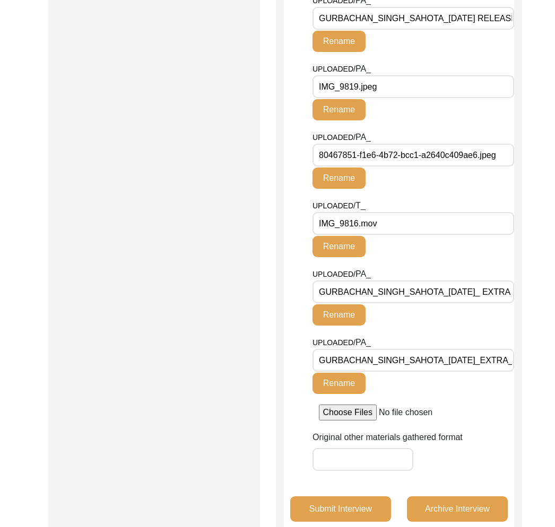
scroll to position [742, 0]
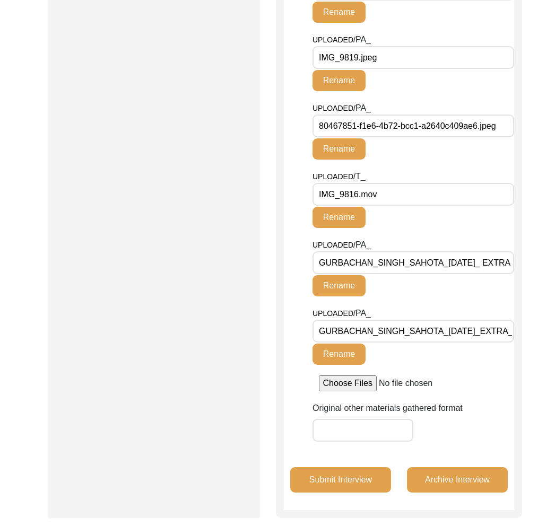
click at [358, 198] on input "IMG_9816.mov" at bounding box center [414, 194] width 202 height 23
click at [390, 262] on \ "GURBACHAN_SINGH_SAHOTA_[DATE]_ EXTRA .docx" at bounding box center [414, 263] width 202 height 23
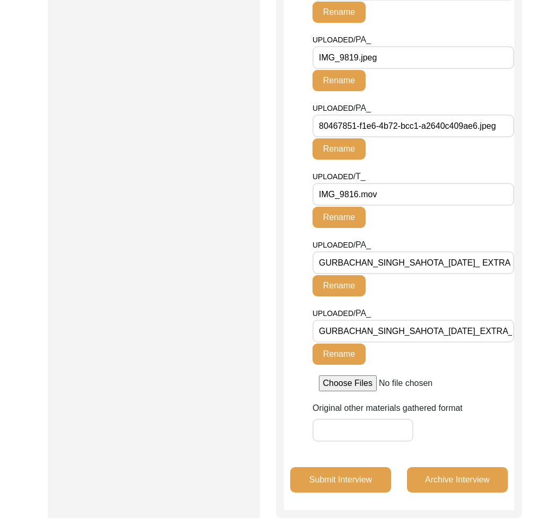
click at [390, 262] on \ "GURBACHAN_SINGH_SAHOTA_[DATE]_ EXTRA .docx" at bounding box center [414, 263] width 202 height 23
click at [422, 328] on \ "GURBACHAN_SINGH_SAHOTA_[DATE]_EXTRA_NARRATOR_MANJIT_KAUR .docx" at bounding box center [414, 331] width 202 height 23
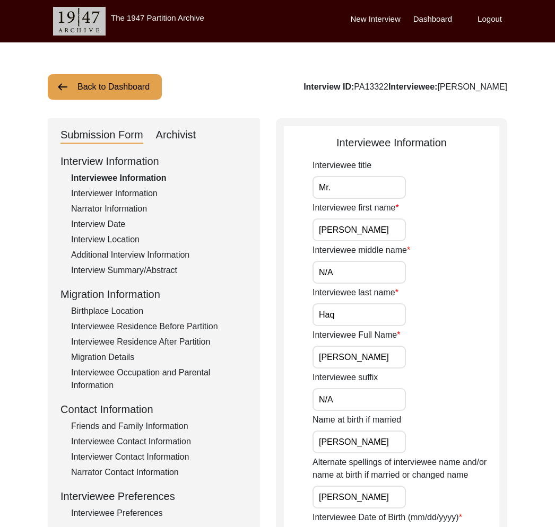
click at [118, 93] on button "Back to Dashboard" at bounding box center [105, 86] width 114 height 25
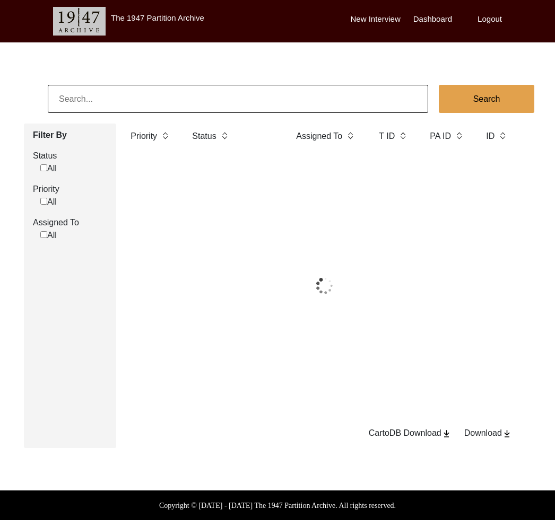
click at [116, 93] on input at bounding box center [238, 99] width 380 height 28
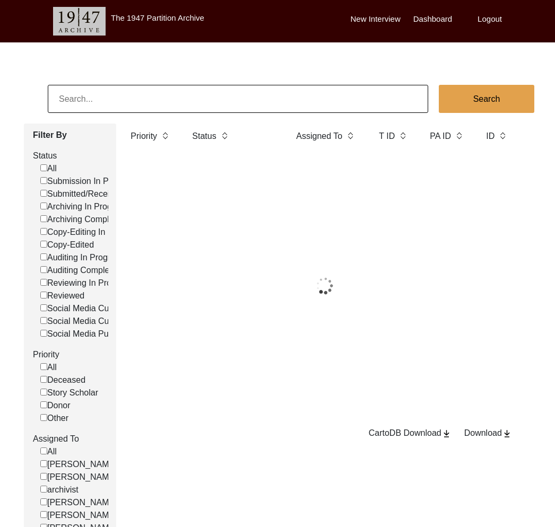
click at [115, 92] on input at bounding box center [238, 99] width 380 height 28
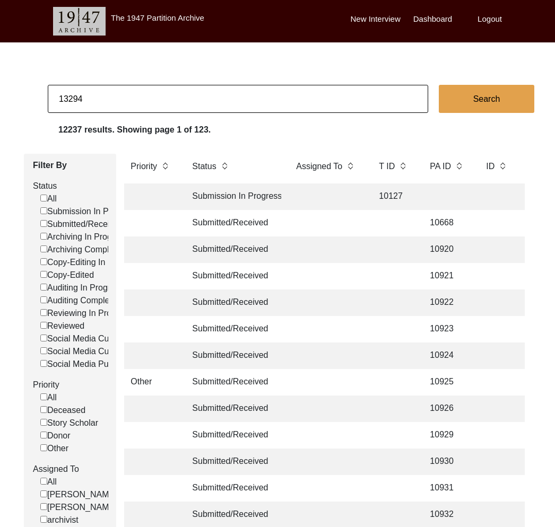
type input "13294"
checkbox input "false"
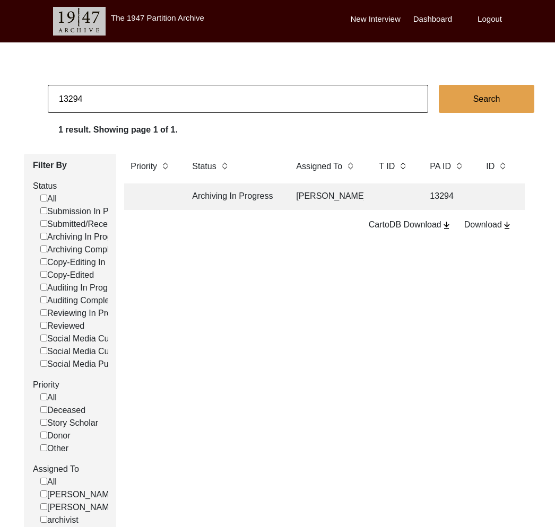
click at [207, 197] on td "Archiving In Progress" at bounding box center [234, 197] width 96 height 27
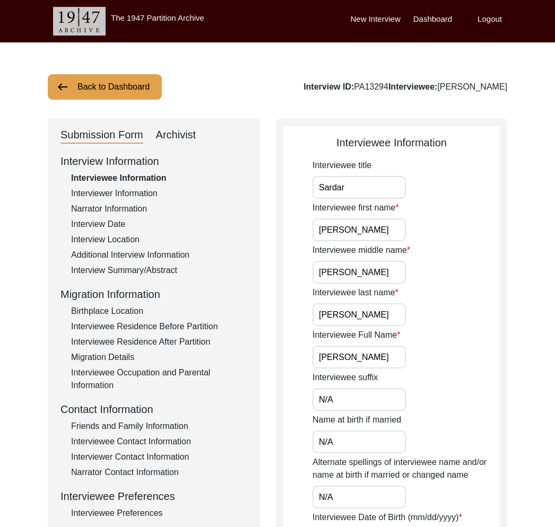
click at [98, 194] on div "Interviewer Information" at bounding box center [159, 193] width 176 height 13
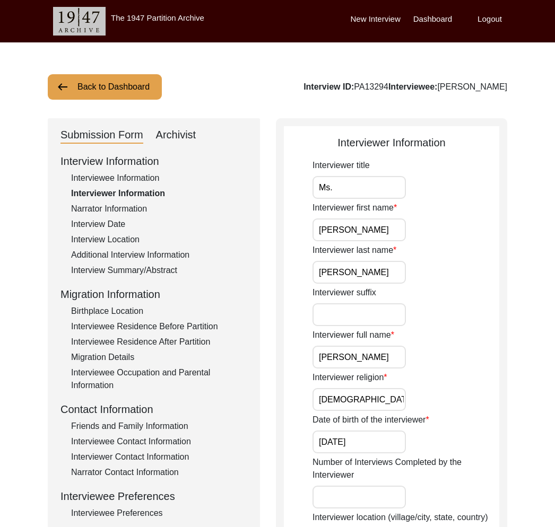
click at [120, 177] on div "Interviewee Information" at bounding box center [159, 178] width 176 height 13
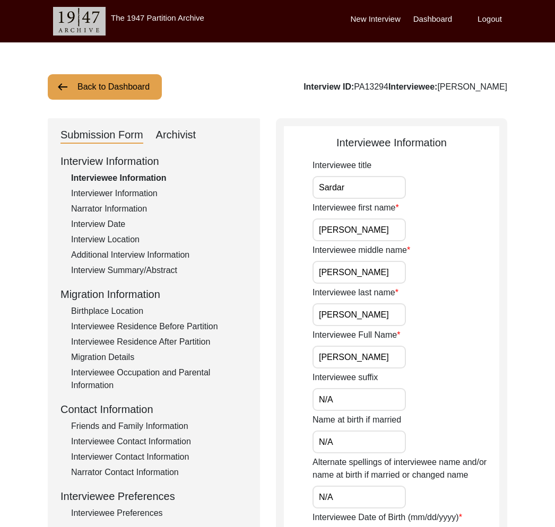
click at [127, 206] on div "Narrator Information" at bounding box center [159, 209] width 176 height 13
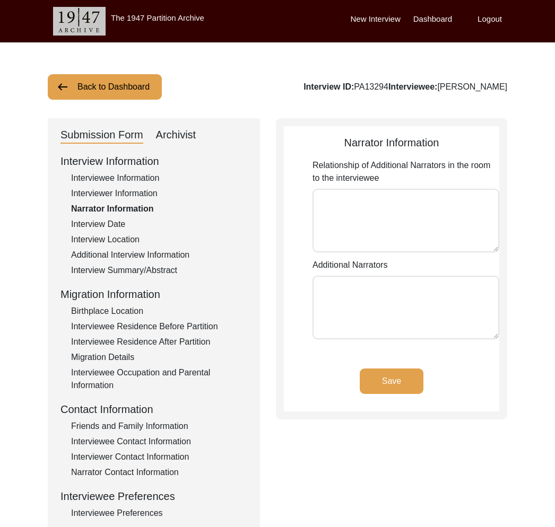
type textarea "Manjit Kaur Sahota, the wife of Gurbachan Singh Sahota."
type textarea "Davinder Singh Sahota, the son of Gurbachan Singh Sahota."
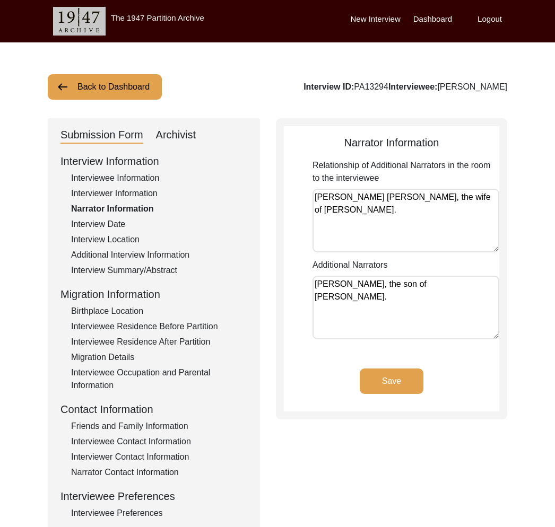
click at [122, 224] on div "Interview Date" at bounding box center [159, 224] width 176 height 13
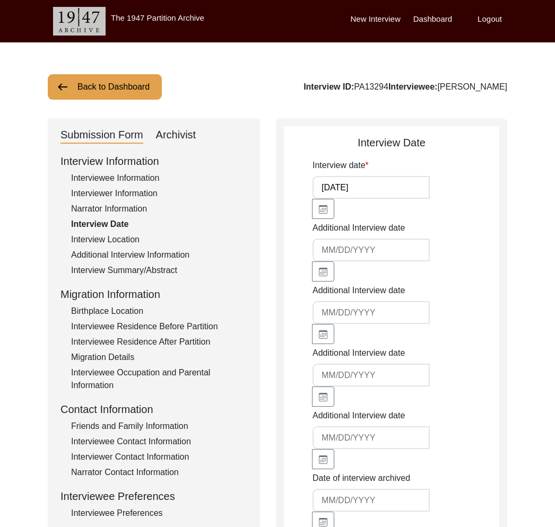
click at [122, 214] on div "Narrator Information" at bounding box center [159, 209] width 176 height 13
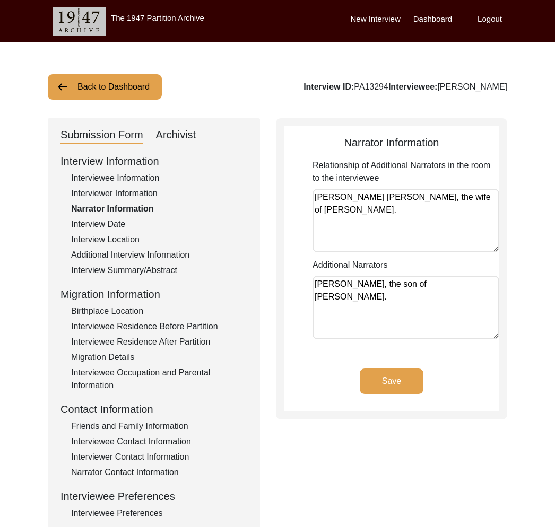
click at [122, 223] on div "Interview Date" at bounding box center [159, 224] width 176 height 13
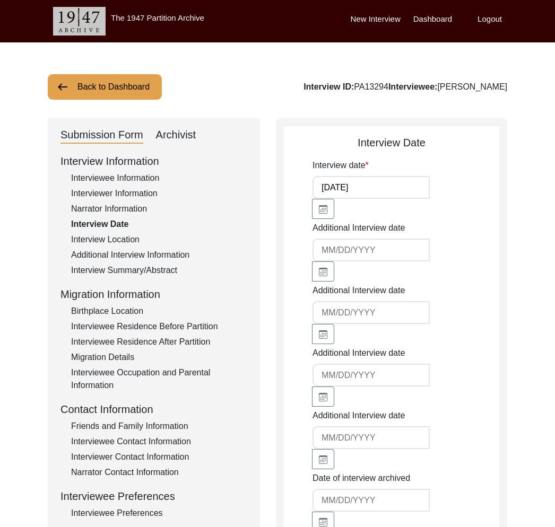
click at [136, 232] on div "Interview Information Interviewee Information Interviewer Information Narrator …" at bounding box center [153, 380] width 187 height 454
click at [137, 240] on div "Interview Location" at bounding box center [159, 239] width 176 height 13
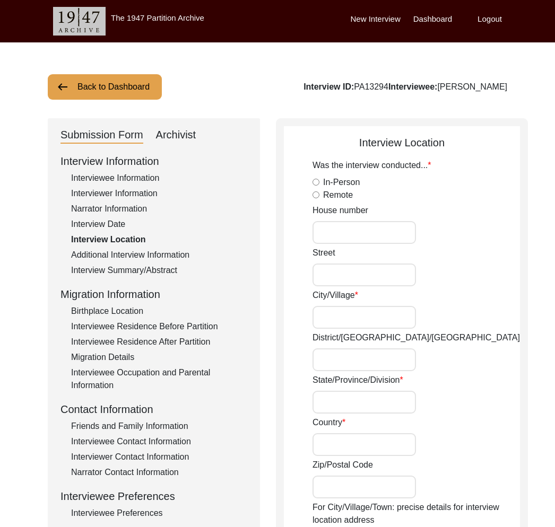
radio input "true"
type input "134"
type input "Thorncliffe Road"
type input "Southall"
type input "Hounslow"
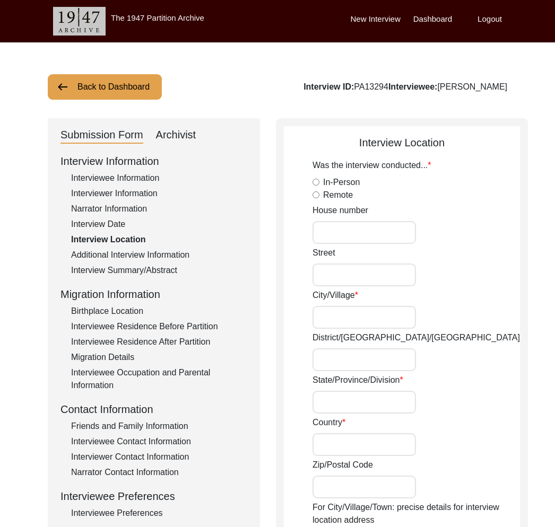
type input "Middlesex"
type input "United Kingdom"
type input "UB2 5RH"
type input "51.49224. 0.38002."
type input "[GEOGRAPHIC_DATA], [GEOGRAPHIC_DATA], [GEOGRAPHIC_DATA]"
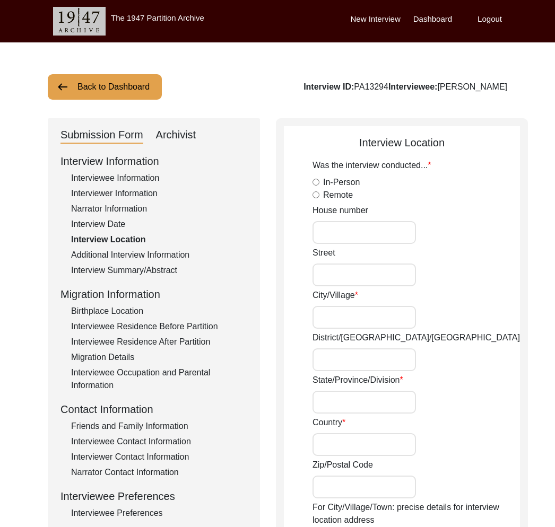
type input "51.5112"
type input "0.3756"
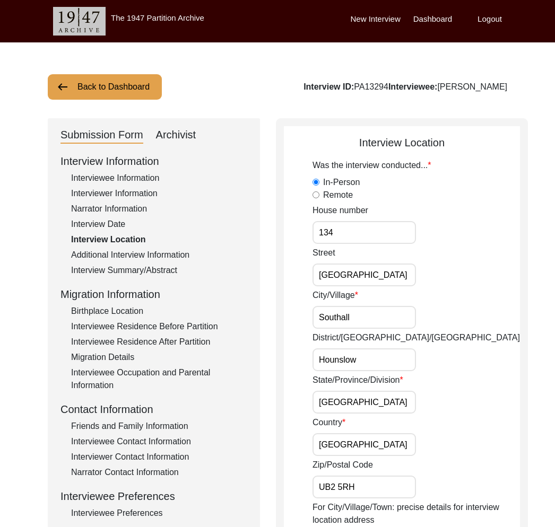
click at [167, 262] on div "Interview Information Interviewee Information Interviewer Information Narrator …" at bounding box center [153, 380] width 187 height 454
click at [167, 260] on div "Additional Interview Information" at bounding box center [159, 255] width 176 height 13
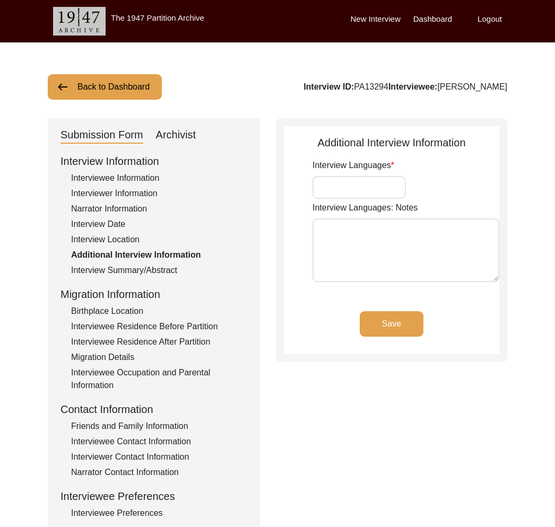
type input "Punjabi and English"
type textarea "I conducted the interview in Punjabi with Gurbachan Singh Sahota and the narrat…"
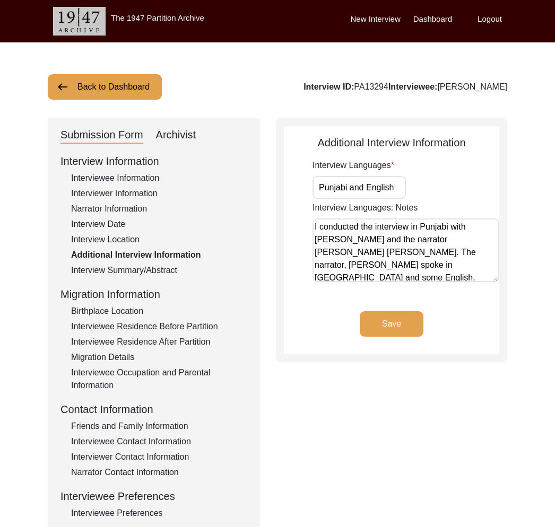
click at [119, 273] on div "Interview Summary/Abstract" at bounding box center [159, 270] width 176 height 13
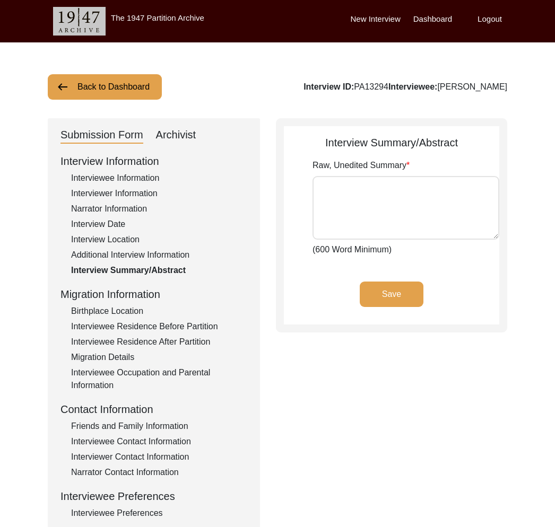
type textarea "Gurbachan Singh is a Sikh, born in 1931. He lived in pind (village) Mulewal Khe…"
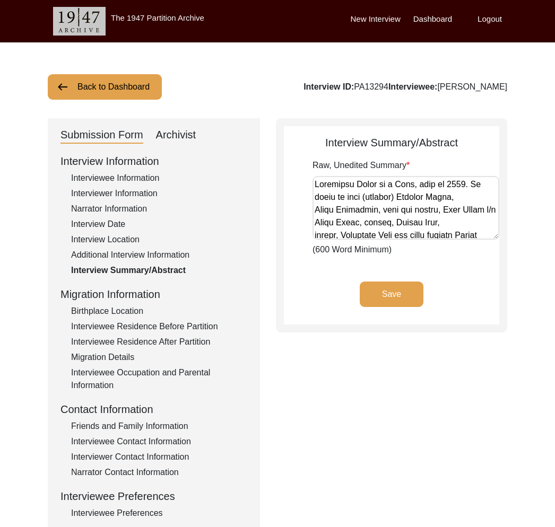
drag, startPoint x: 132, startPoint y: 310, endPoint x: 141, endPoint y: 318, distance: 12.4
click at [135, 311] on div "Birthplace Location" at bounding box center [159, 311] width 176 height 13
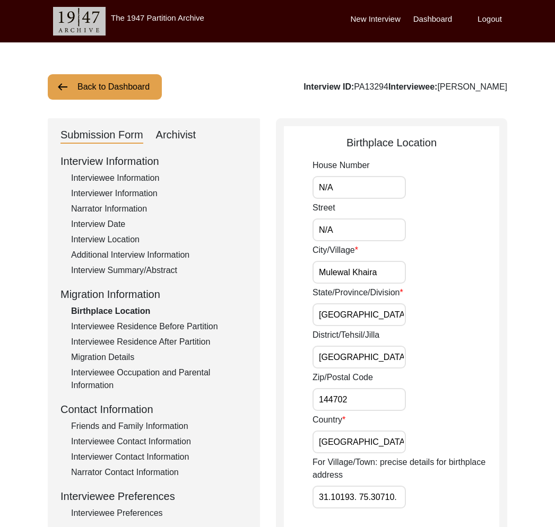
click at [163, 325] on div "Interviewee Residence Before Partition" at bounding box center [159, 326] width 176 height 13
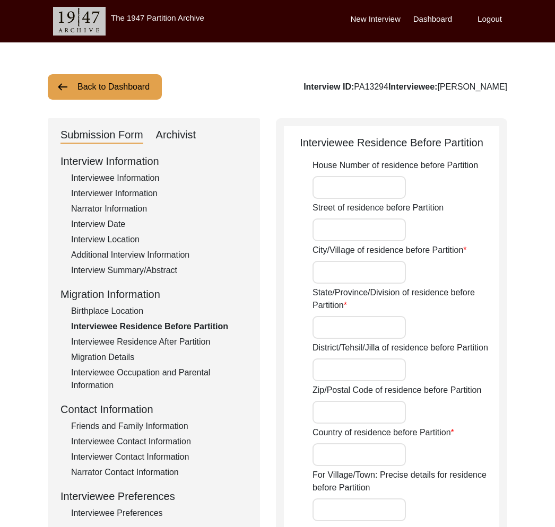
type input "N/A"
type input "Lahore"
type input "[GEOGRAPHIC_DATA]"
type input "Lahore"
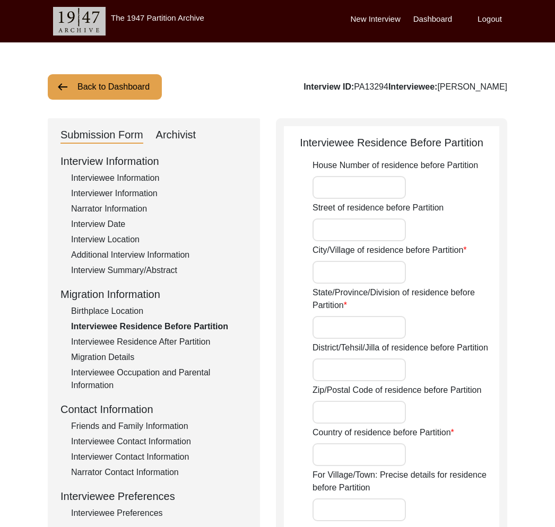
type input "N/A"
type input "[GEOGRAPHIC_DATA]"
type input "31.5203696. 74.3587473."
type input "[GEOGRAPHIC_DATA], [GEOGRAPHIC_DATA], [GEOGRAPHIC_DATA]"
type input "31.5204"
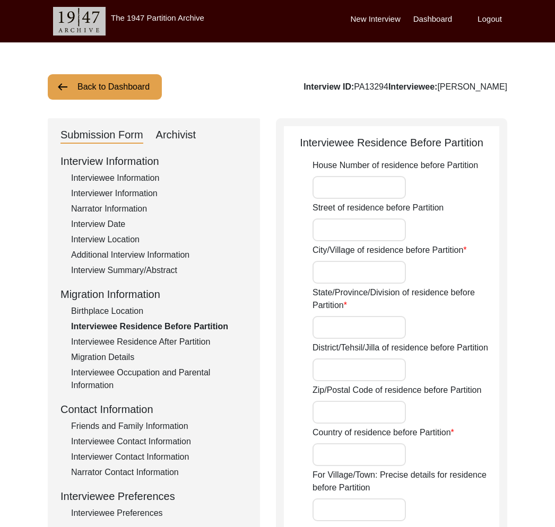
type input "74.3587"
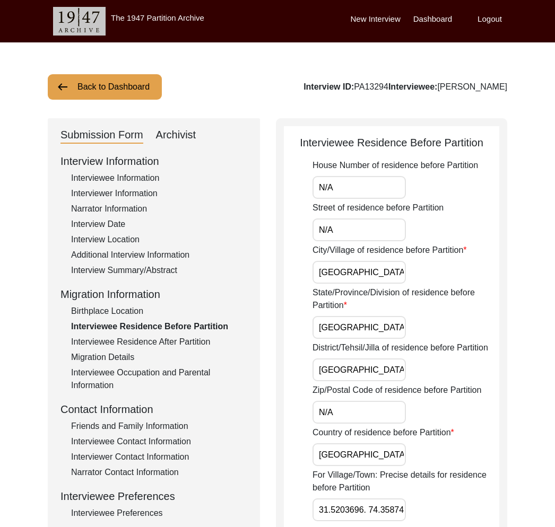
click at [167, 337] on div "Interviewee Residence After Partition" at bounding box center [159, 342] width 176 height 13
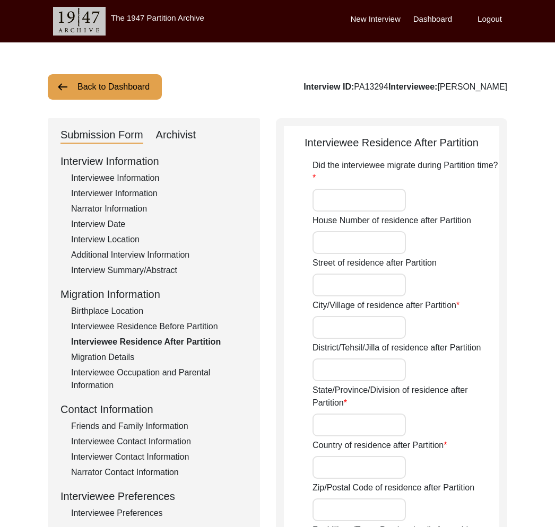
type input "Yes"
type input "N/A"
type input "Nawan Qilla"
type input "Jalandhar"
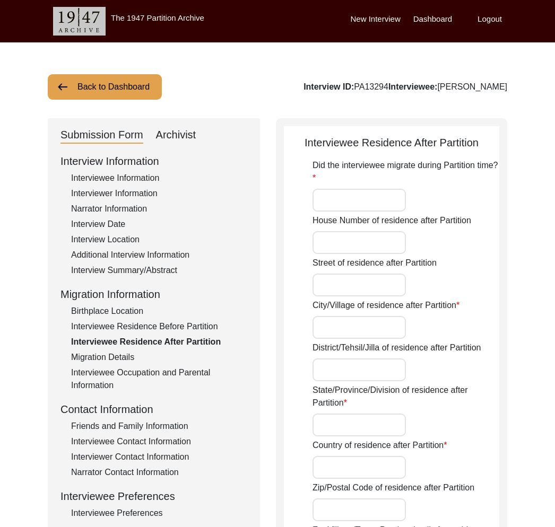
type input "[GEOGRAPHIC_DATA]"
type input "144703"
type input "31.09668. 75.37794."
type input "[PERSON_NAME], [GEOGRAPHIC_DATA], [GEOGRAPHIC_DATA]"
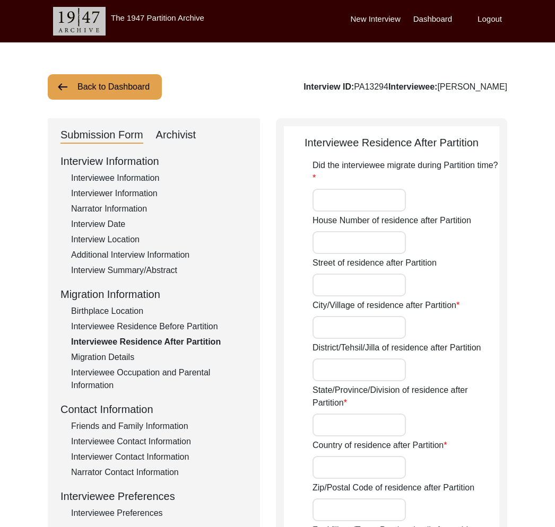
type input "31.0965"
type input "75.3787"
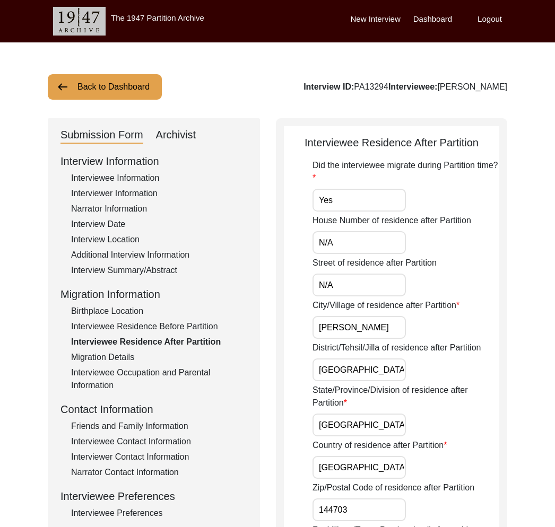
click at [122, 351] on div "Migration Details" at bounding box center [159, 357] width 176 height 13
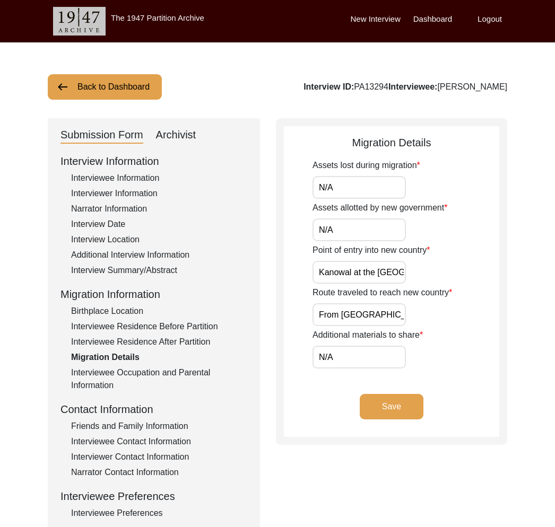
click at [131, 365] on div "Interview Information Interviewee Information Interviewer Information Narrator …" at bounding box center [153, 380] width 187 height 454
click at [129, 355] on div "Migration Details" at bounding box center [159, 357] width 176 height 13
click at [136, 384] on div "Interviewee Occupation and Parental Information" at bounding box center [159, 379] width 176 height 25
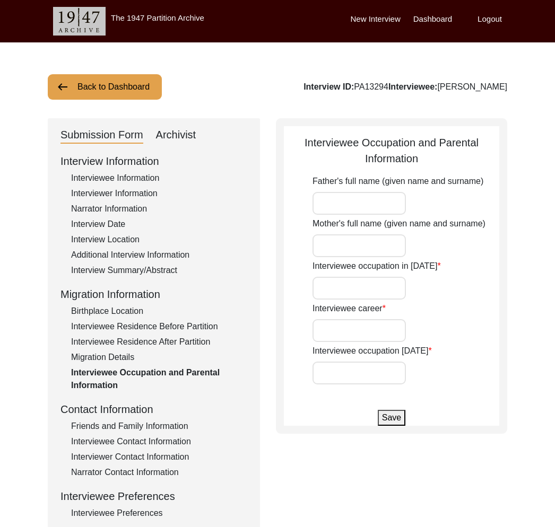
type input "[PERSON_NAME]"
type input "Harnam Kaur"
type input "Student"
type input "Construction"
type input "Retired"
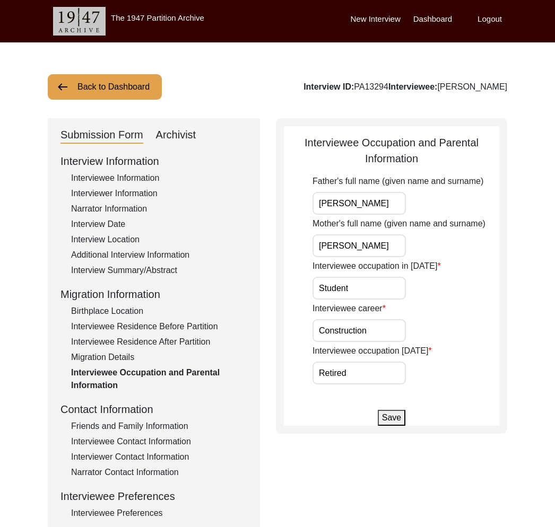
drag, startPoint x: 173, startPoint y: 426, endPoint x: 170, endPoint y: 442, distance: 16.2
click at [172, 427] on div "Friends and Family Information" at bounding box center [159, 426] width 176 height 13
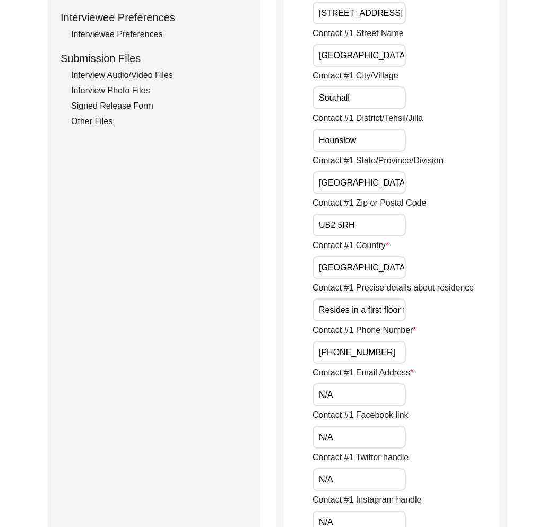
scroll to position [75, 0]
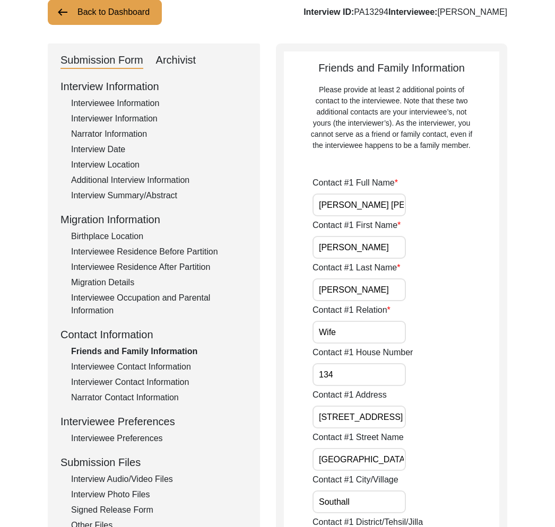
click at [148, 371] on div "Interviewee Contact Information" at bounding box center [159, 367] width 176 height 13
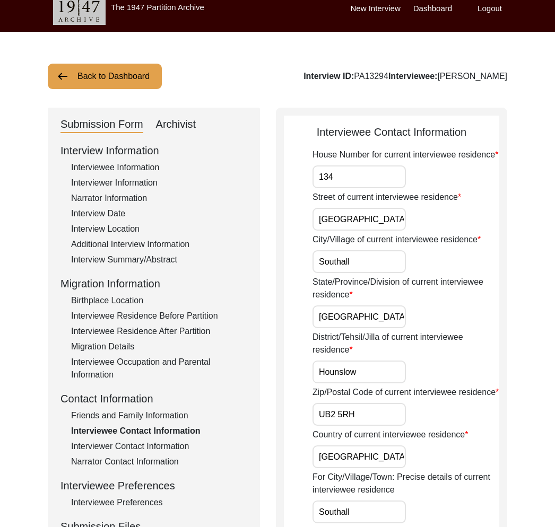
scroll to position [0, 0]
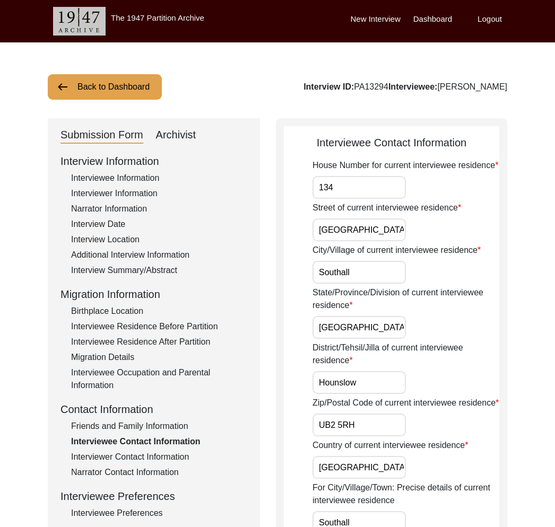
click at [134, 461] on div "Interviewer Contact Information" at bounding box center [159, 457] width 176 height 13
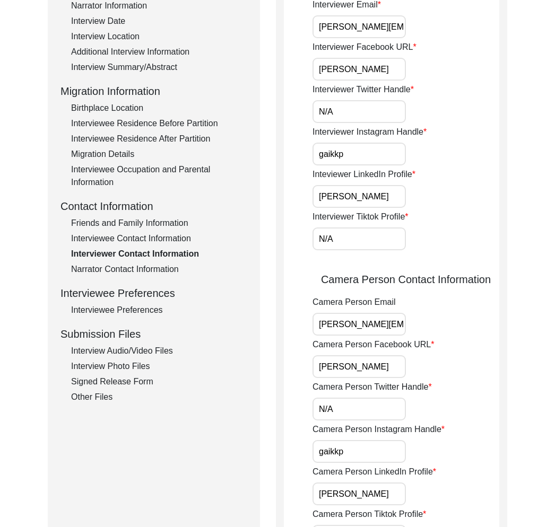
scroll to position [42, 0]
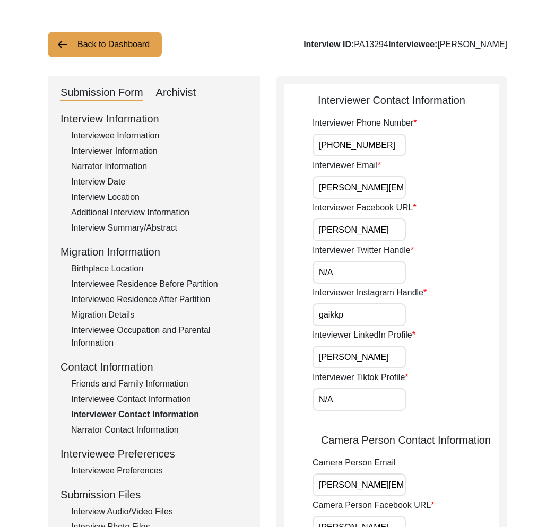
click at [142, 428] on div "Narrator Contact Information" at bounding box center [159, 430] width 176 height 13
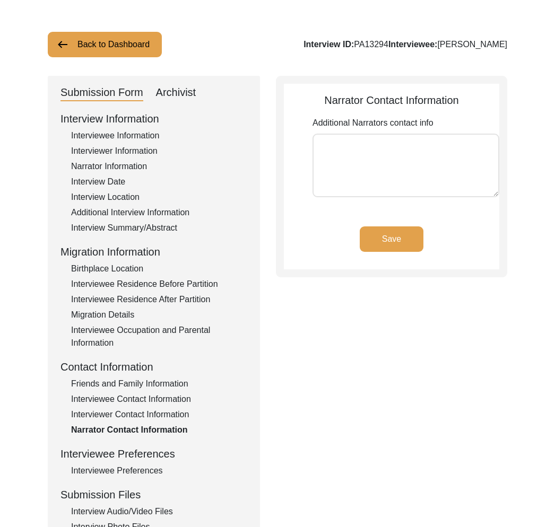
type textarea "Narrator - Manjit Kaur - +44 2082305953 Narrator - Davinder Singh Sahota - +44 …"
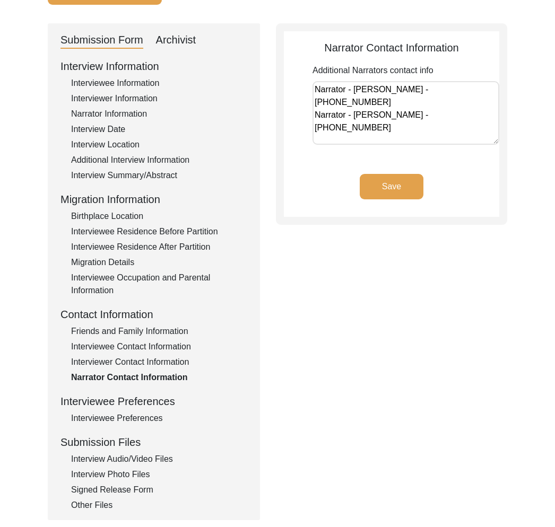
click at [136, 426] on div "Interview Information Interviewee Information Interviewer Information Narrator …" at bounding box center [153, 285] width 187 height 454
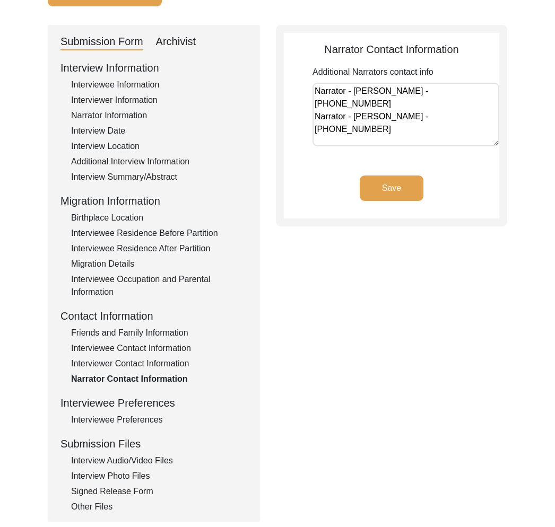
click at [136, 420] on div "Interviewee Preferences" at bounding box center [159, 420] width 176 height 13
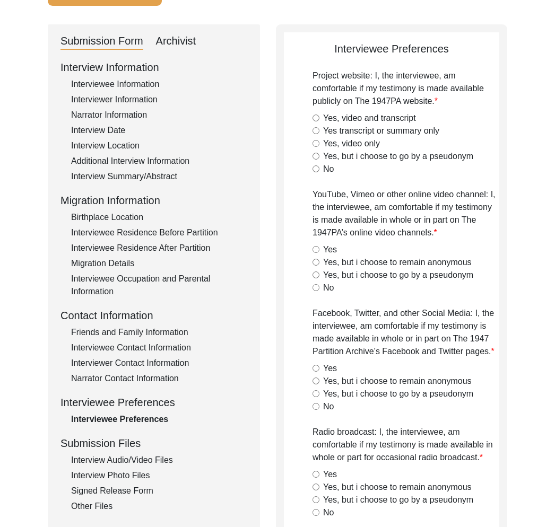
radio input "true"
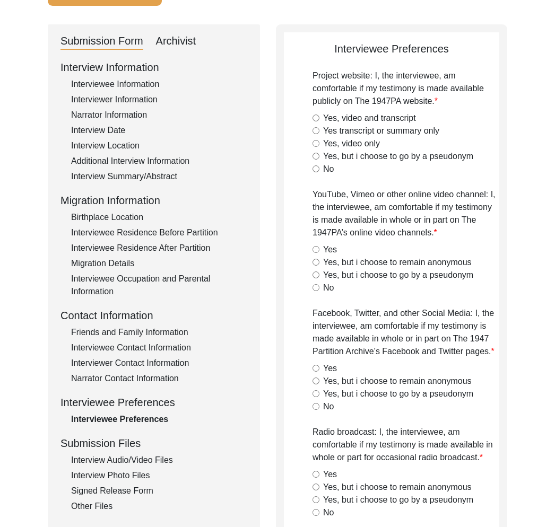
radio input "true"
type textarea "Gurbachan Singh is now 94 years old, has onset dementia and is hard of hearing.…"
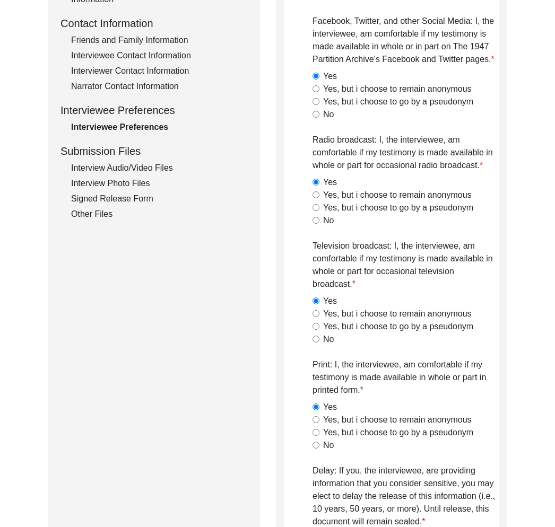
scroll to position [343, 0]
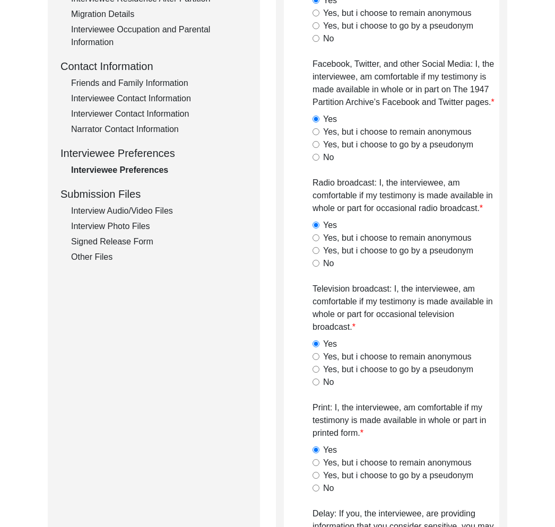
click at [166, 207] on div "Interview Audio/Video Files" at bounding box center [159, 211] width 176 height 13
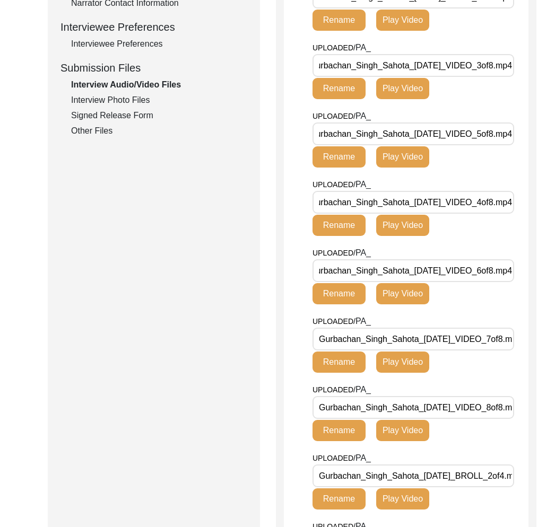
scroll to position [0, 0]
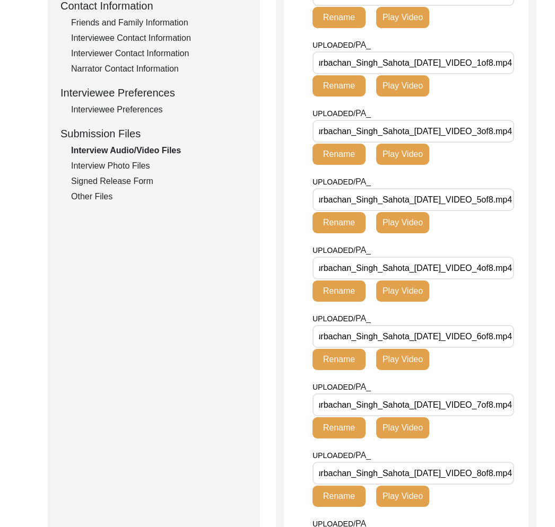
drag, startPoint x: 150, startPoint y: 172, endPoint x: 152, endPoint y: 179, distance: 7.9
click at [150, 172] on div "Interview Photo Files" at bounding box center [159, 166] width 176 height 13
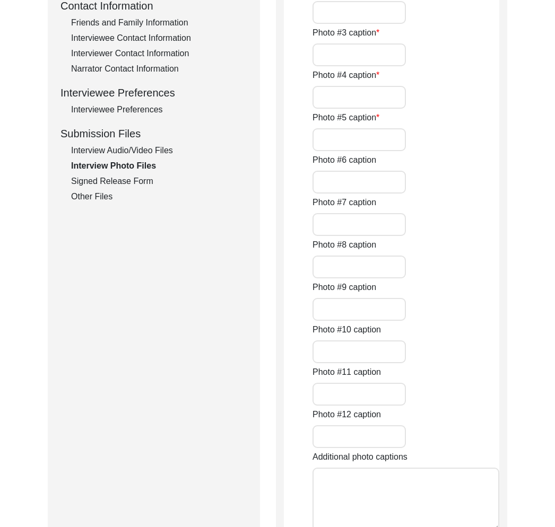
type input "[PERSON_NAME], holding a pre-Partition photo of himself and late brother, [PERS…"
type input "Photo of [PERSON_NAME] before our 1947 Partition interview."
type input "The pre-Partition photo of [PERSON_NAME] with his late brother, [PERSON_NAME]."
type input "Photo of entrance of [GEOGRAPHIC_DATA] for 1947 Shaheed in viilage Mulewal Khai…"
type input "Photo of the plaque at [GEOGRAPHIC_DATA], listing the names of 65 people from […"
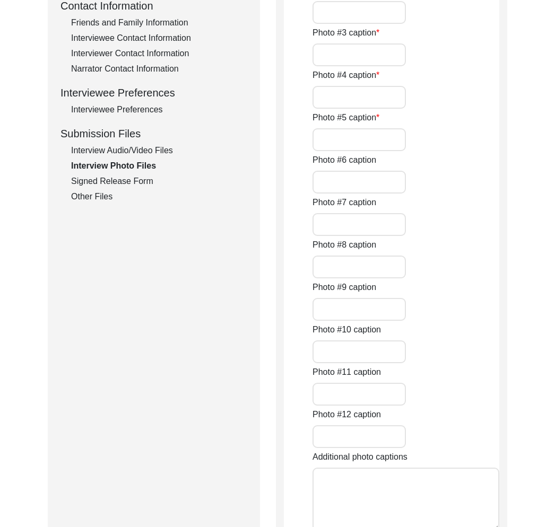
type input "[PERSON_NAME] playing harmonium with his wife, [PERSON_NAME] and son, [PERSON_N…"
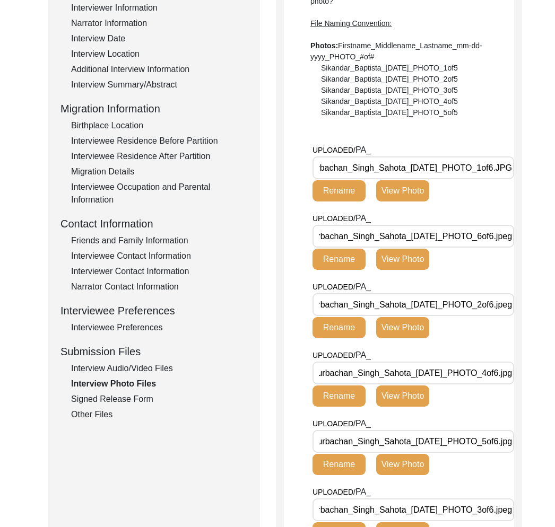
click at [151, 396] on div "Signed Release Form" at bounding box center [159, 399] width 176 height 13
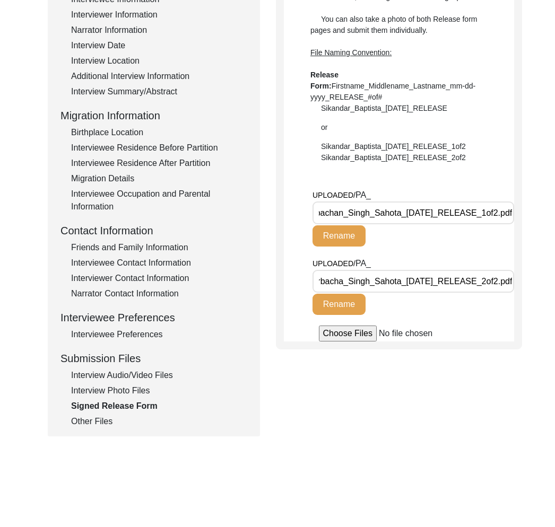
click at [112, 419] on div "Other Files" at bounding box center [159, 421] width 176 height 13
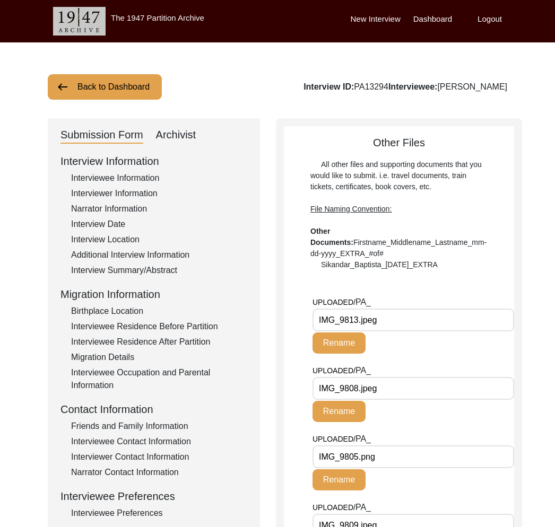
click at [175, 134] on div "Archivist" at bounding box center [176, 135] width 40 height 17
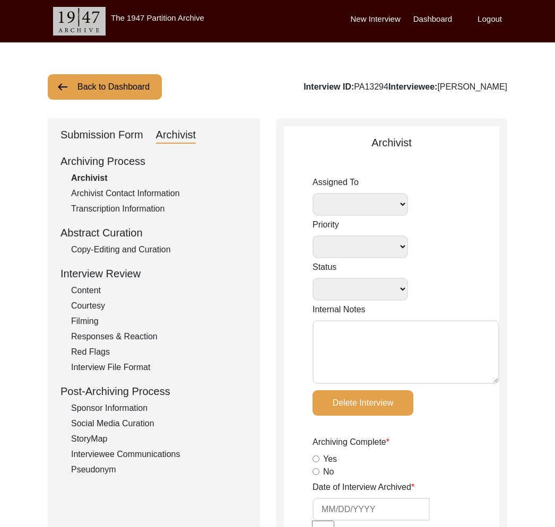
select select
select select "Archiving In Progress"
type textarea "[DATE] [GEOGRAPHIC_DATA]: Assigned to Brianna to archive. Due [DATE]. When arch…"
type textarea "September 19, 2025 Brianna: Archived. Meta-data edits below. Deleted extra spac…"
radio input "true"
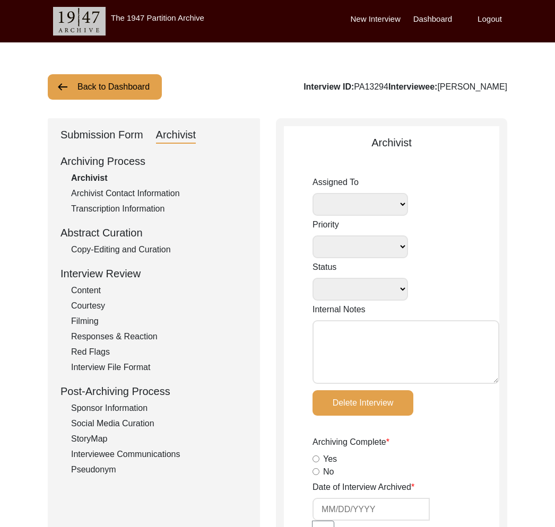
radio input "true"
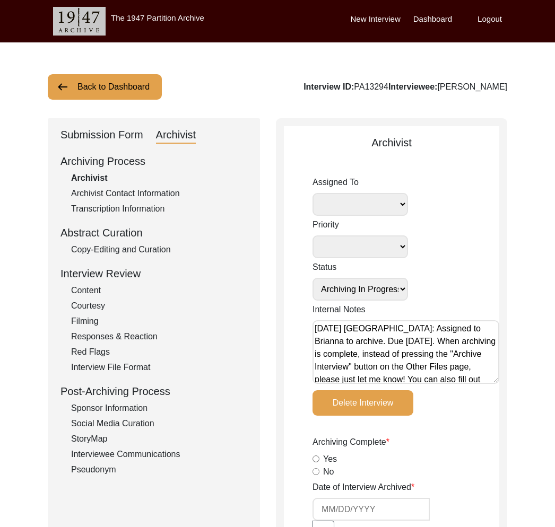
radio input "true"
select select "442"
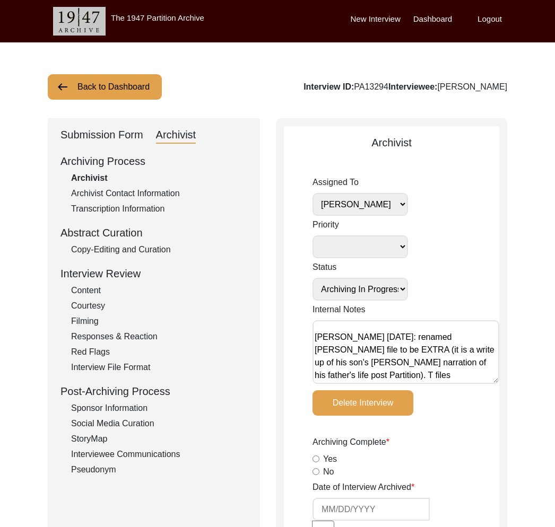
click at [344, 86] on div "Interview ID: PA13294 Interviewee: [PERSON_NAME]" at bounding box center [406, 87] width 204 height 13
copy div "PA13294"
click at [353, 82] on div "Interview ID: PA13294 Interviewee: [PERSON_NAME]" at bounding box center [406, 87] width 204 height 13
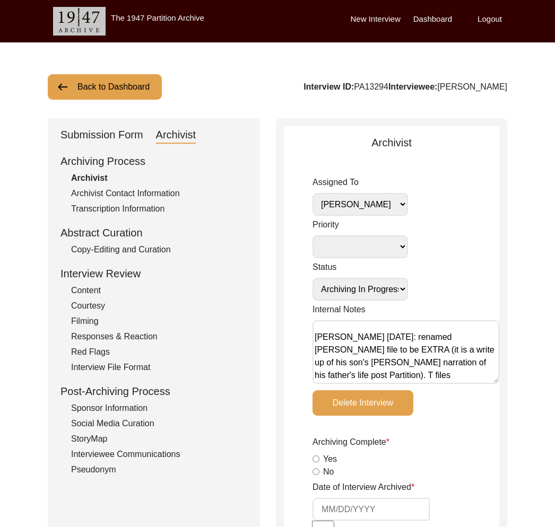
click at [101, 132] on div "Submission Form" at bounding box center [101, 135] width 83 height 17
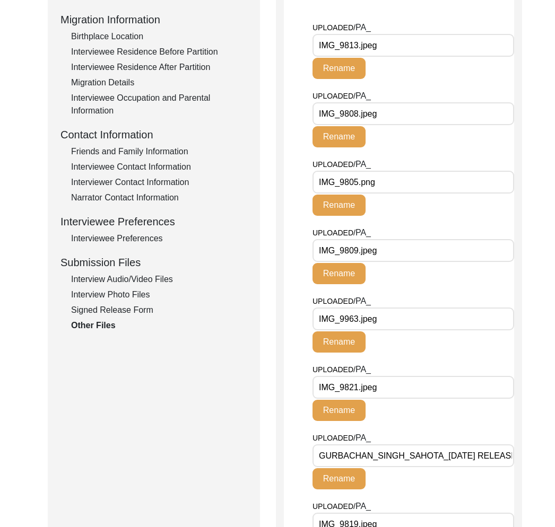
scroll to position [275, 0]
click at [131, 294] on div "Interview Photo Files" at bounding box center [159, 295] width 176 height 13
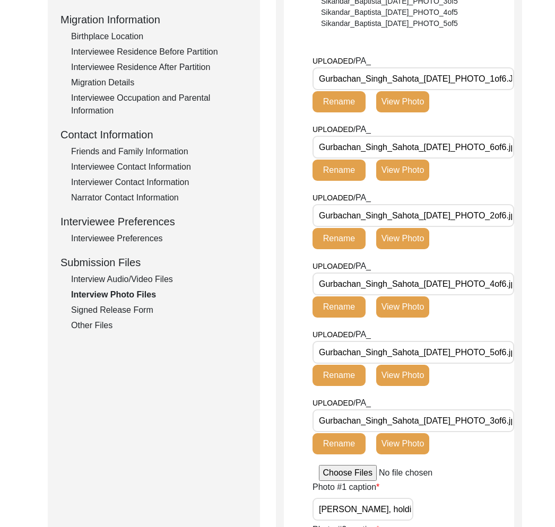
scroll to position [0, 30]
click at [402, 107] on button "View Photo" at bounding box center [402, 101] width 53 height 21
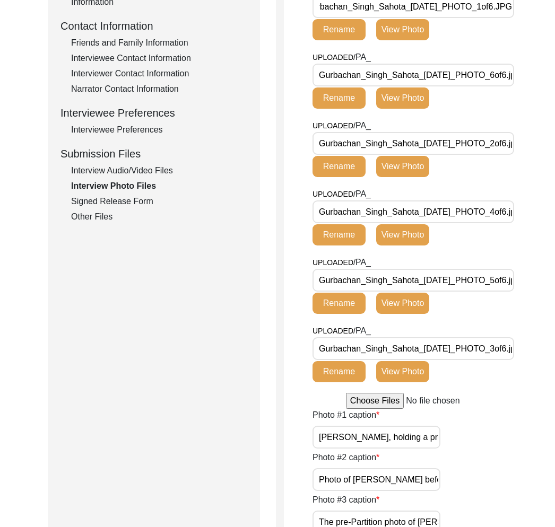
scroll to position [441, 0]
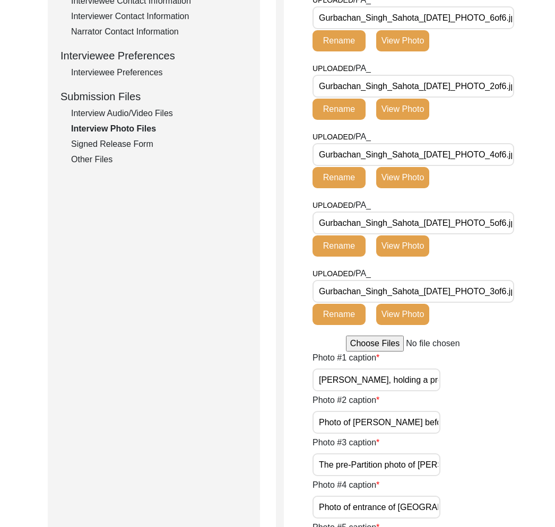
click at [413, 51] on button "View Photo" at bounding box center [402, 40] width 53 height 21
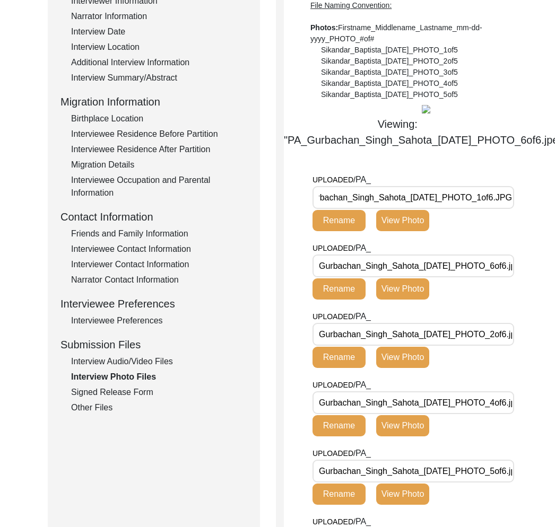
scroll to position [99, 0]
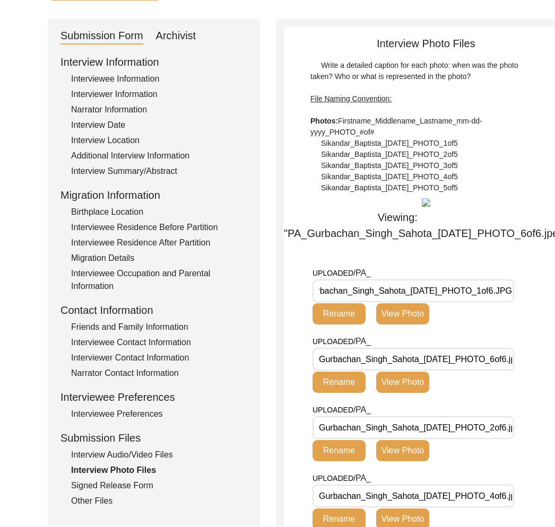
click at [175, 32] on div "Archivist" at bounding box center [176, 36] width 40 height 17
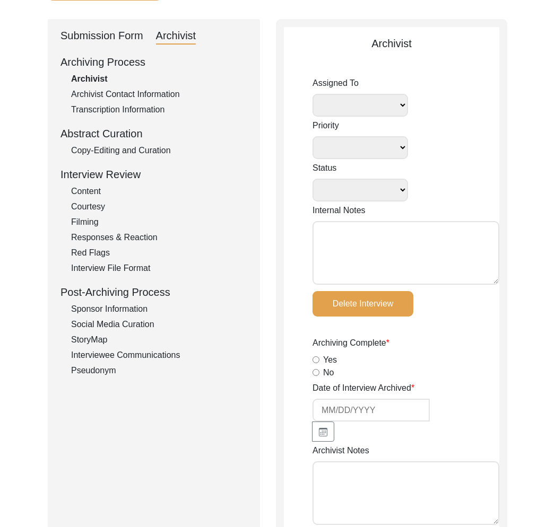
select select
select select "Archiving In Progress"
type textarea "[DATE] Tori: when checking [PERSON_NAME]'s work, noticed there are many files i…"
type textarea "September 19, 2025 Brianna: Archived. Meta-data edits below. Deleted extra spac…"
radio input "true"
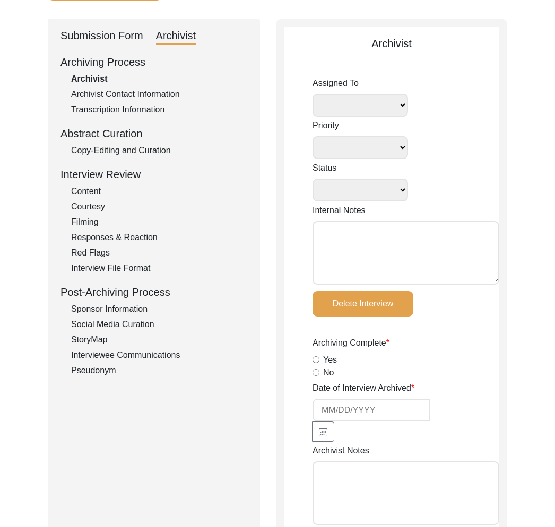
radio input "true"
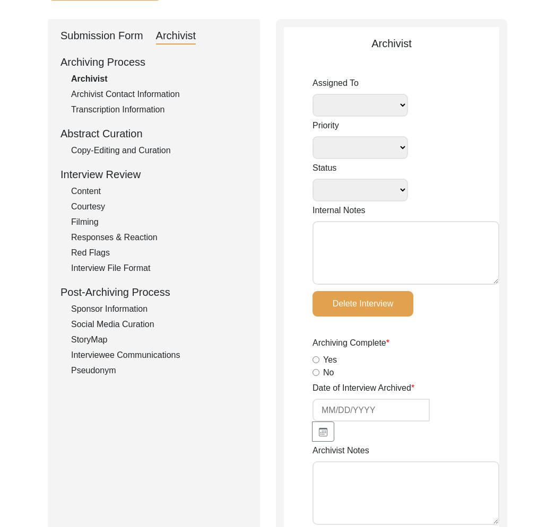
radio input "true"
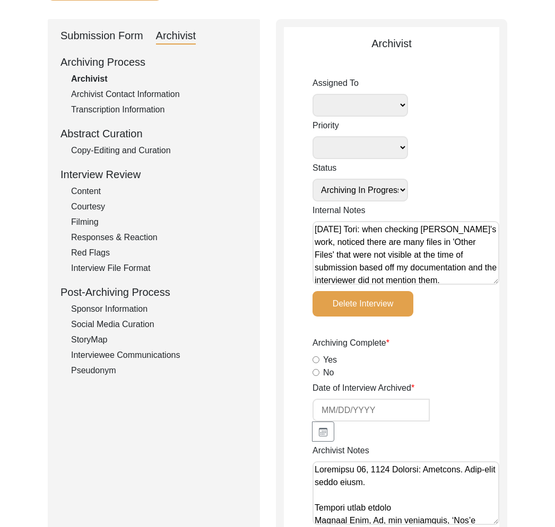
select select "442"
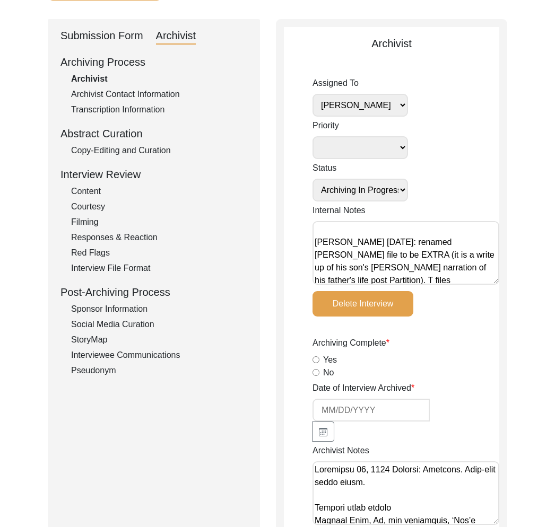
scroll to position [183, 0]
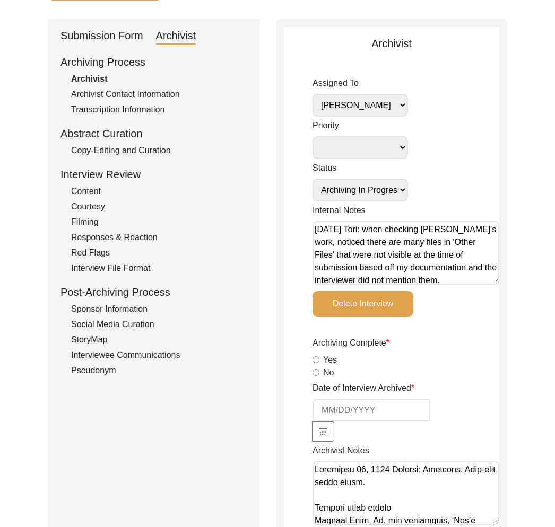
scroll to position [0, 0]
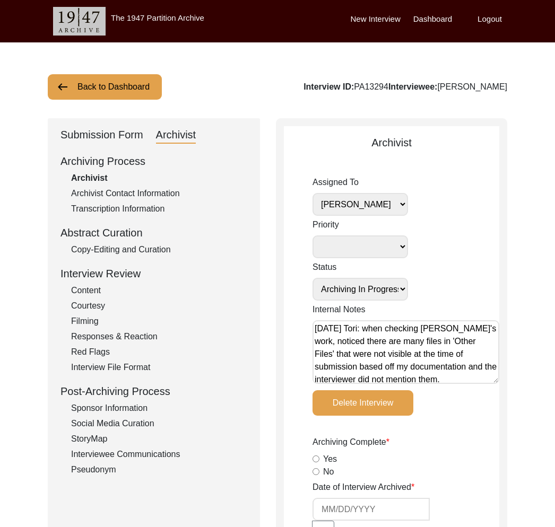
click at [123, 127] on div "Submission Form" at bounding box center [101, 135] width 83 height 17
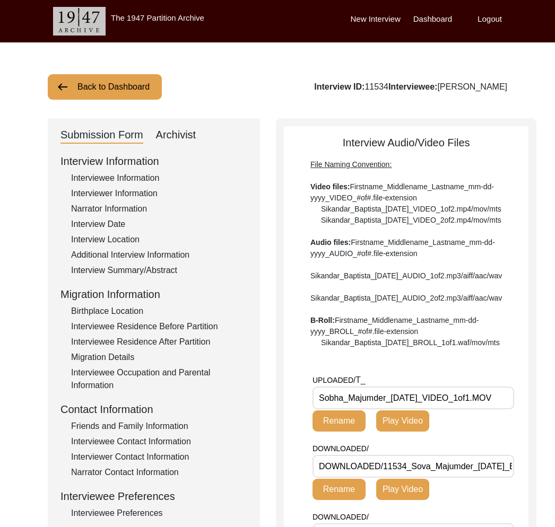
scroll to position [242, 0]
